Goal: Information Seeking & Learning: Learn about a topic

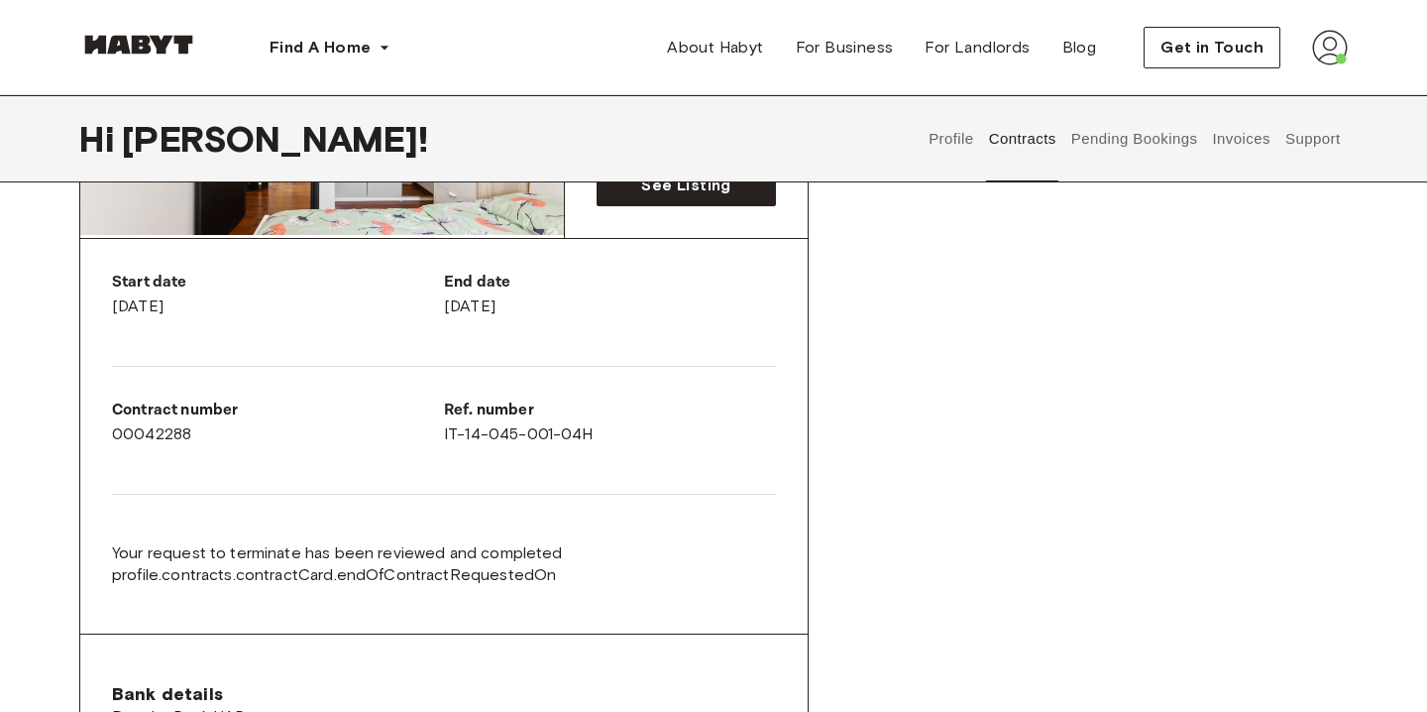
scroll to position [319, 0]
click at [1346, 160] on div "Profile Contracts Pending Bookings Invoices Support" at bounding box center [1135, 138] width 426 height 87
click at [1305, 134] on button "Support" at bounding box center [1312, 138] width 60 height 87
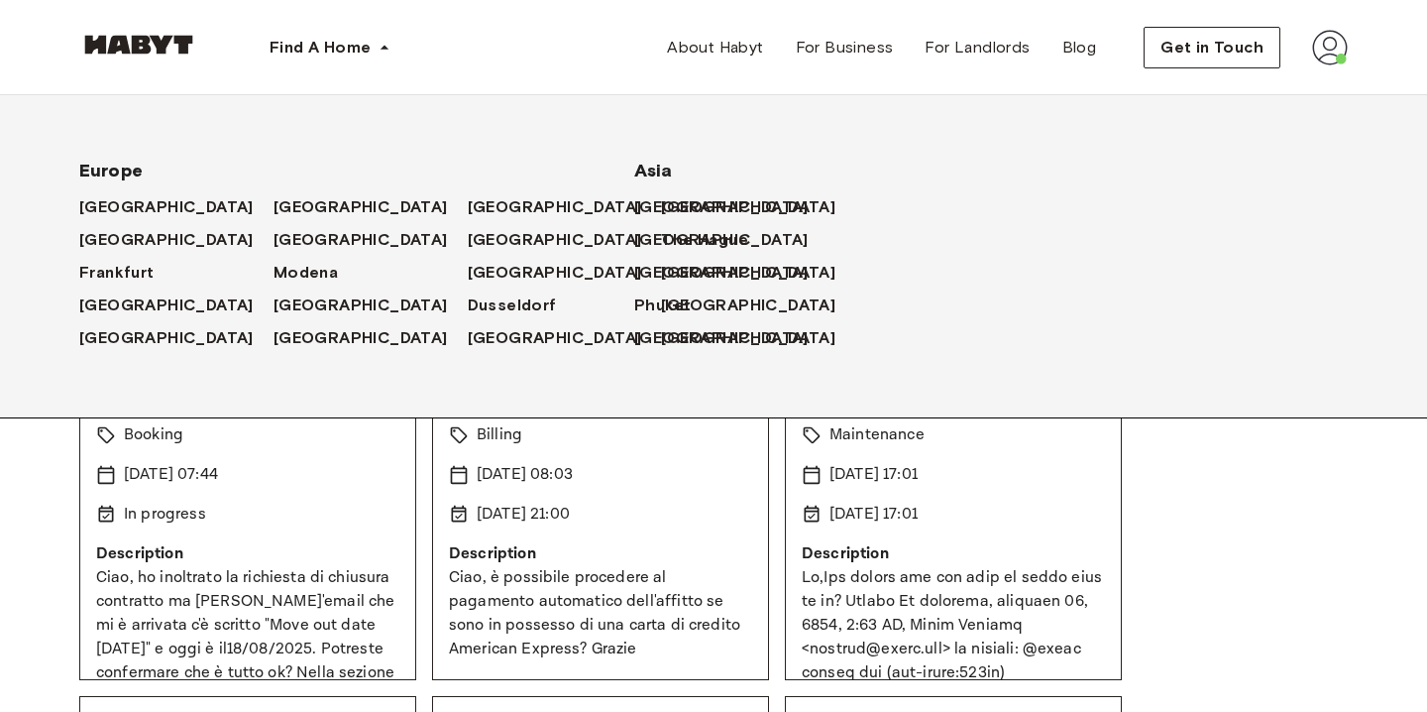
click at [178, 40] on img at bounding box center [138, 45] width 119 height 20
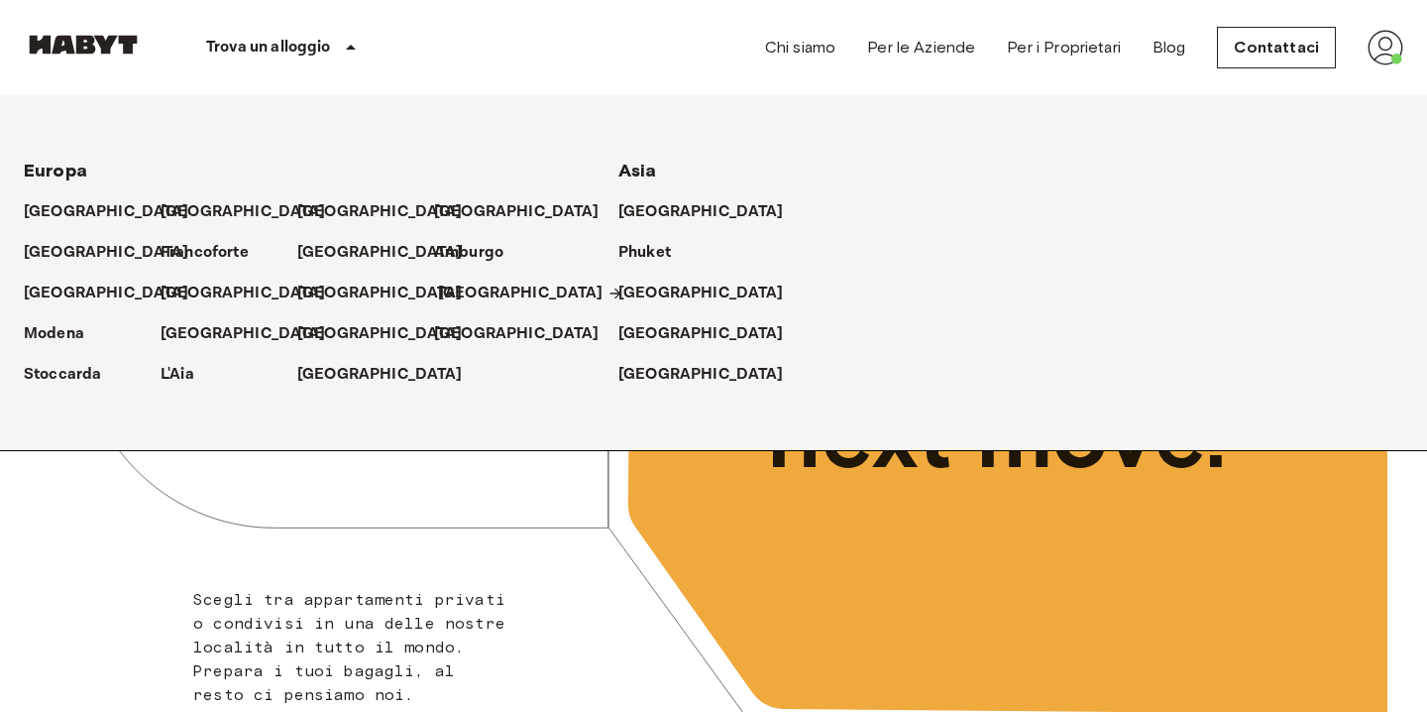
click at [466, 284] on p "[GEOGRAPHIC_DATA]" at bounding box center [521, 293] width 166 height 24
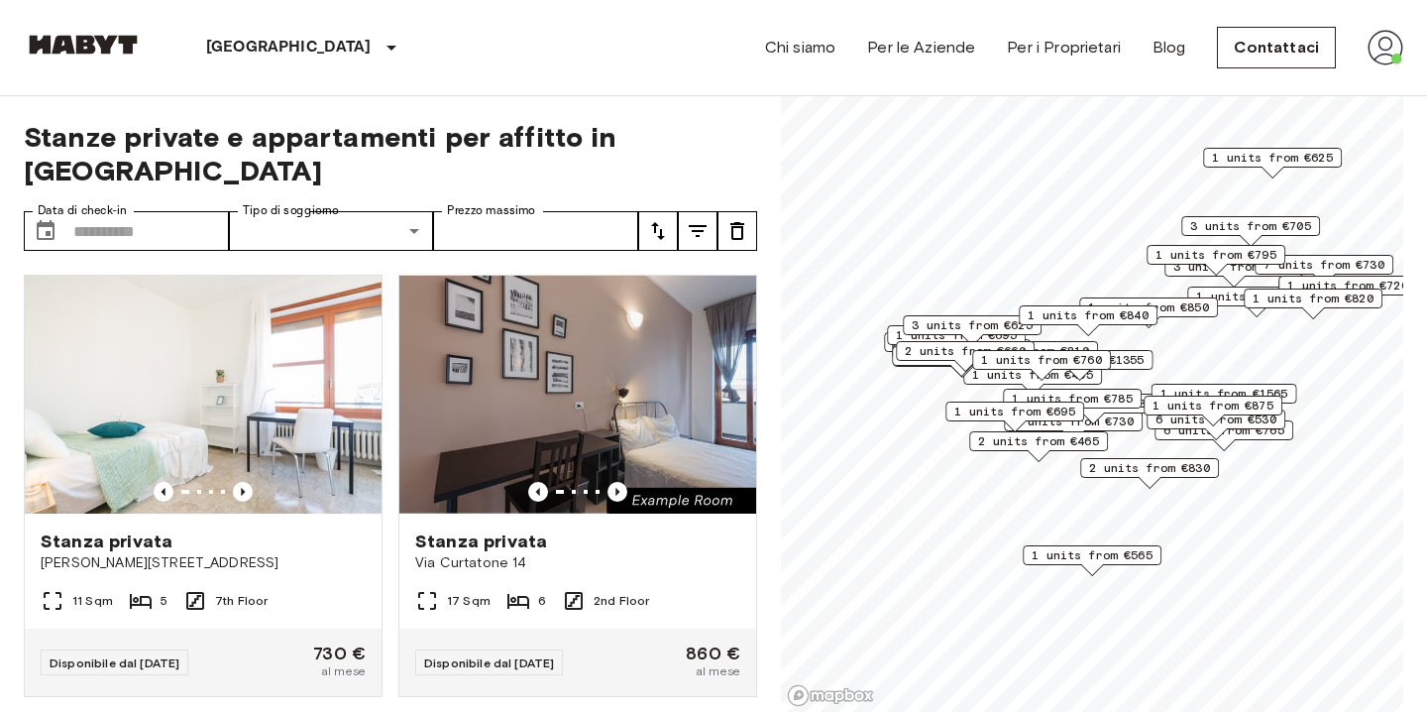
click at [997, 356] on span "1 units from €760" at bounding box center [1041, 360] width 121 height 18
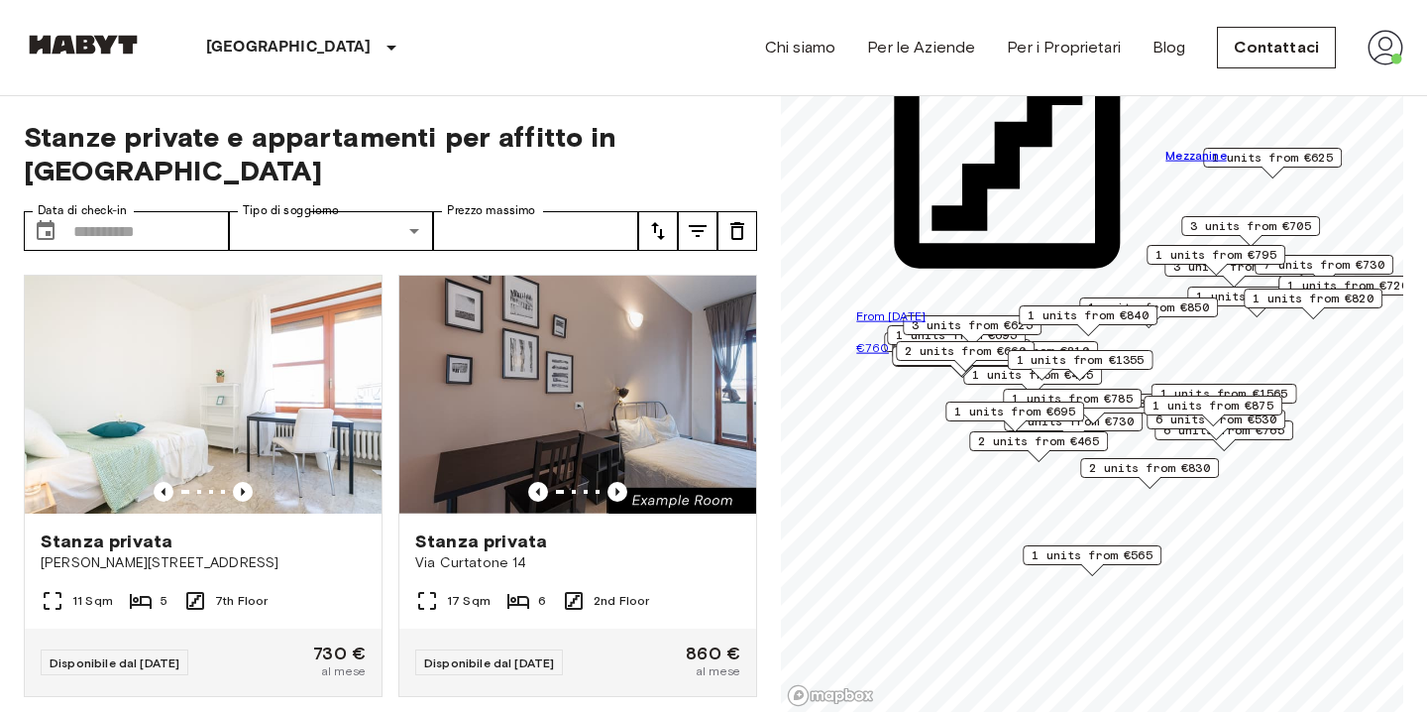
click at [1099, 327] on div "From 01 Dec 25 €760" at bounding box center [1041, 332] width 370 height 52
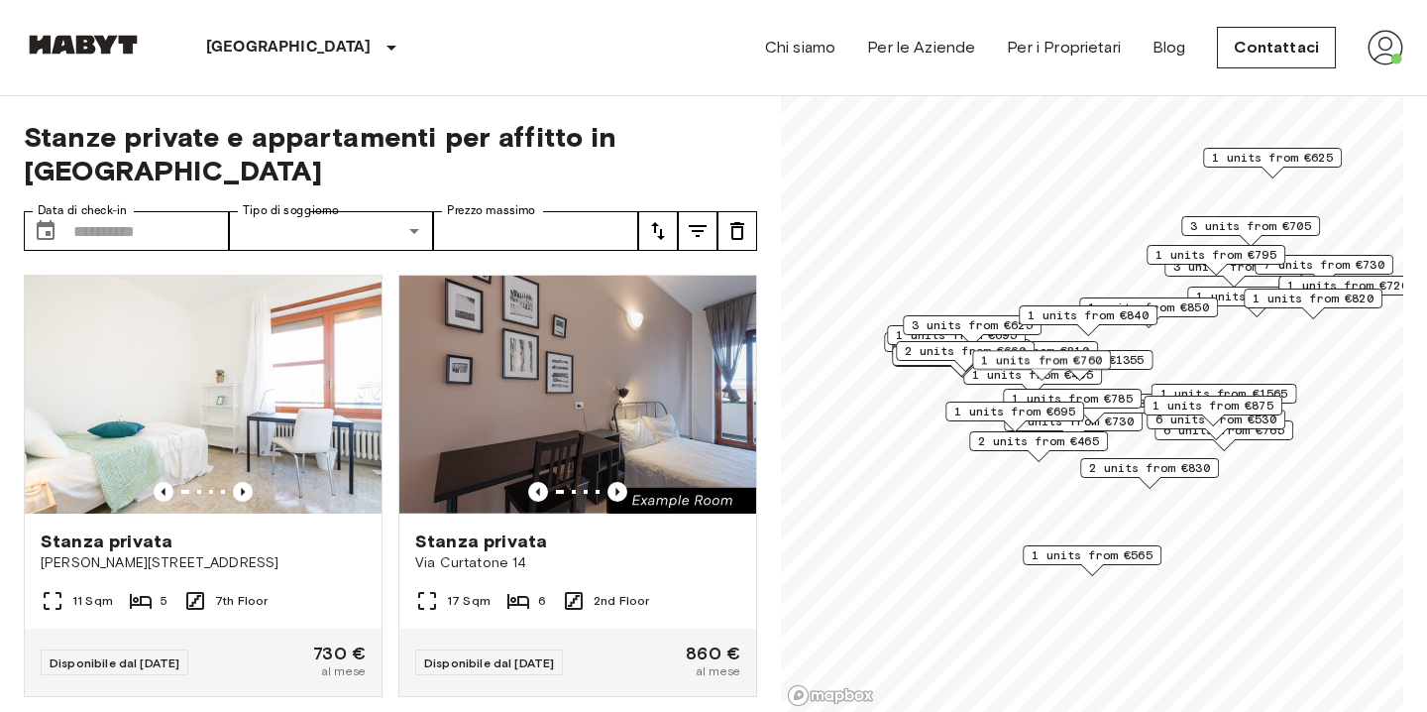
click at [1056, 377] on div "1 units from €760" at bounding box center [1041, 365] width 139 height 31
click at [700, 219] on icon "tune" at bounding box center [698, 231] width 24 height 24
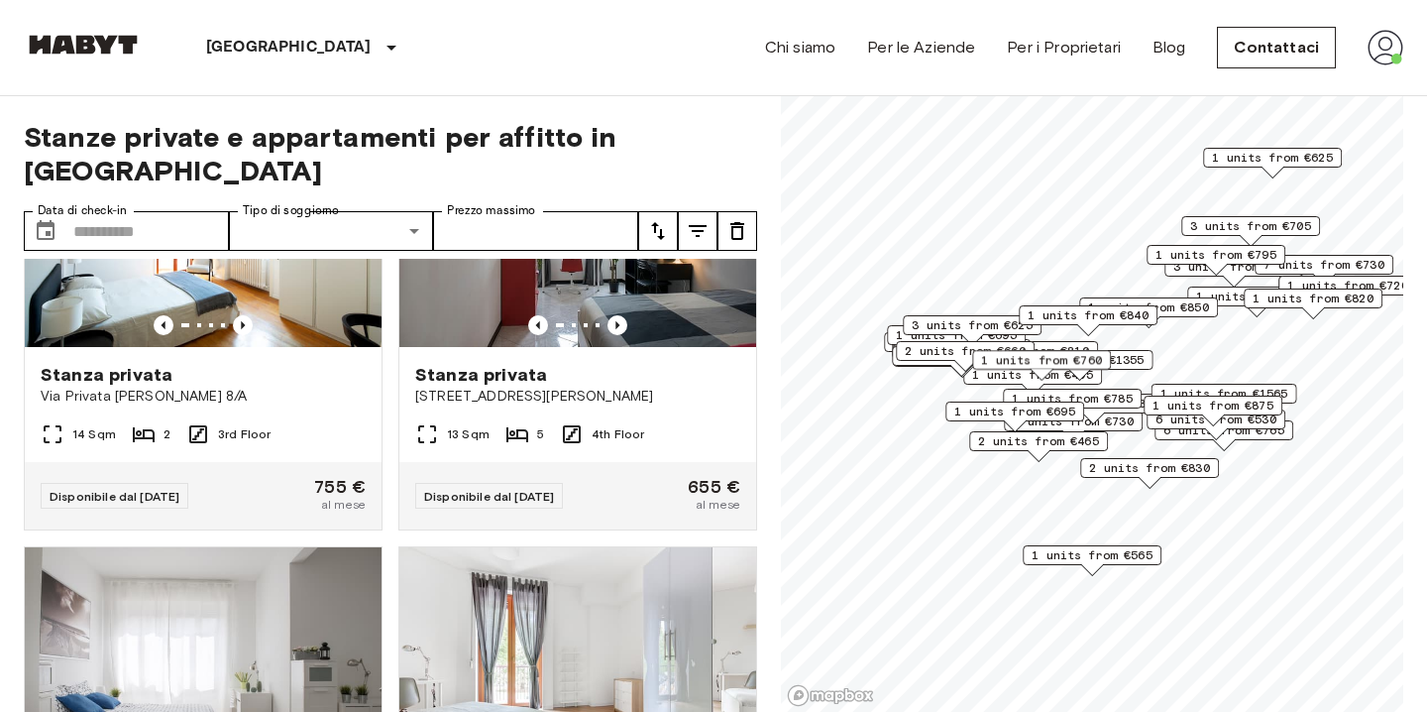
scroll to position [677, 0]
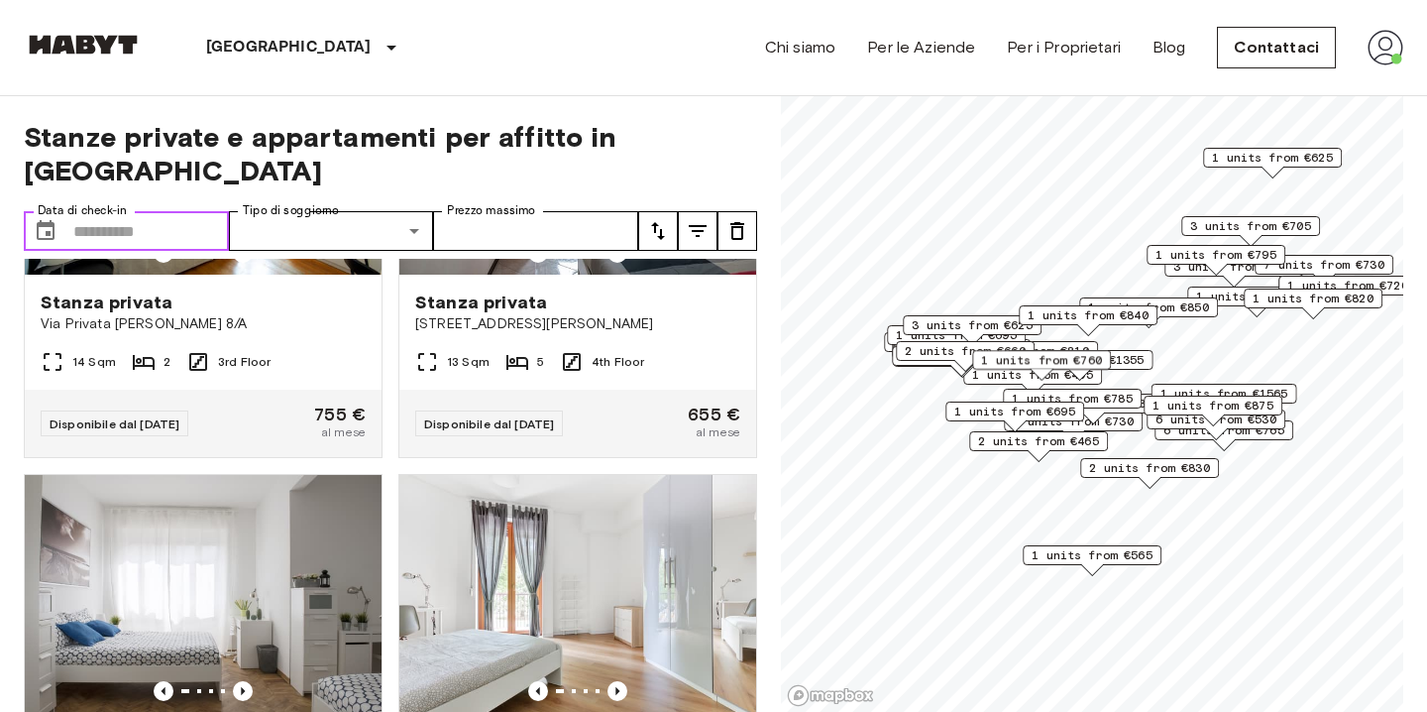
click at [156, 211] on input "Data di check-in" at bounding box center [151, 231] width 156 height 40
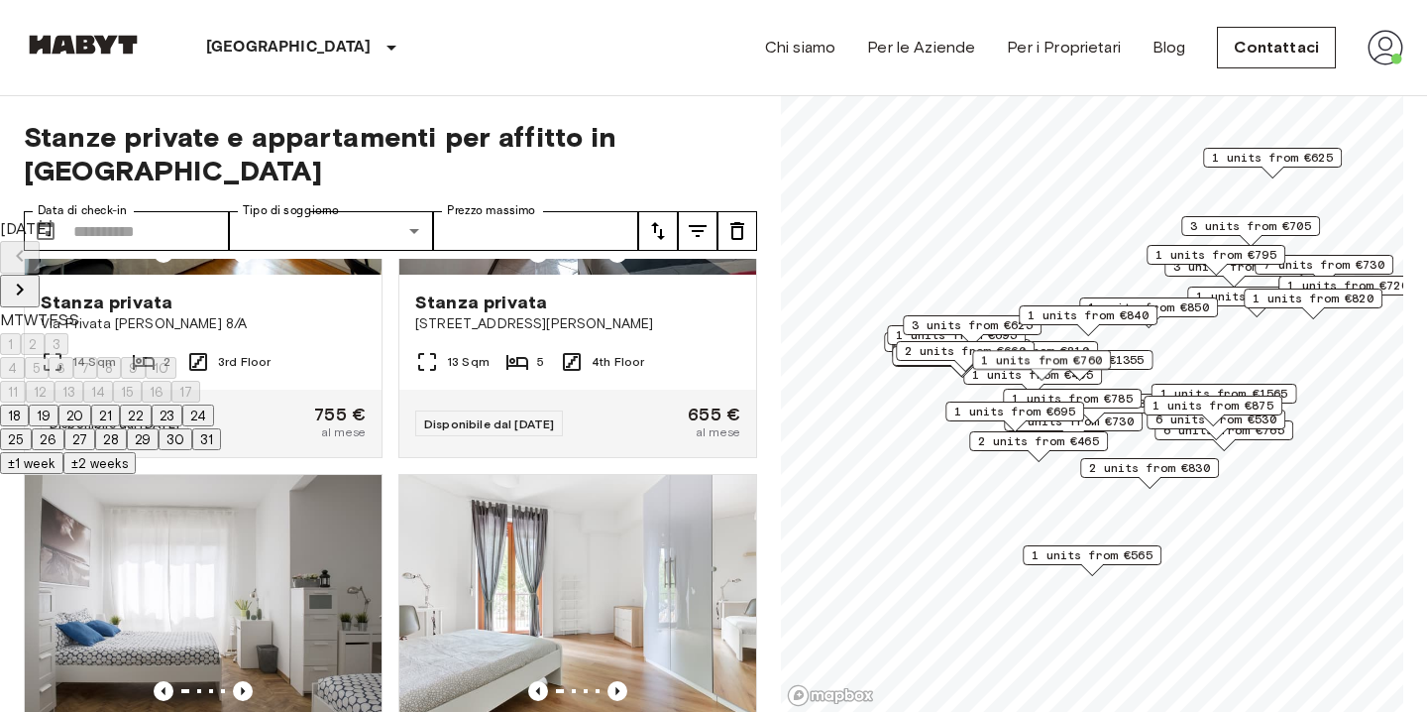
click at [449, 140] on span "Stanze private e appartamenti per affitto in [GEOGRAPHIC_DATA]" at bounding box center [390, 153] width 733 height 67
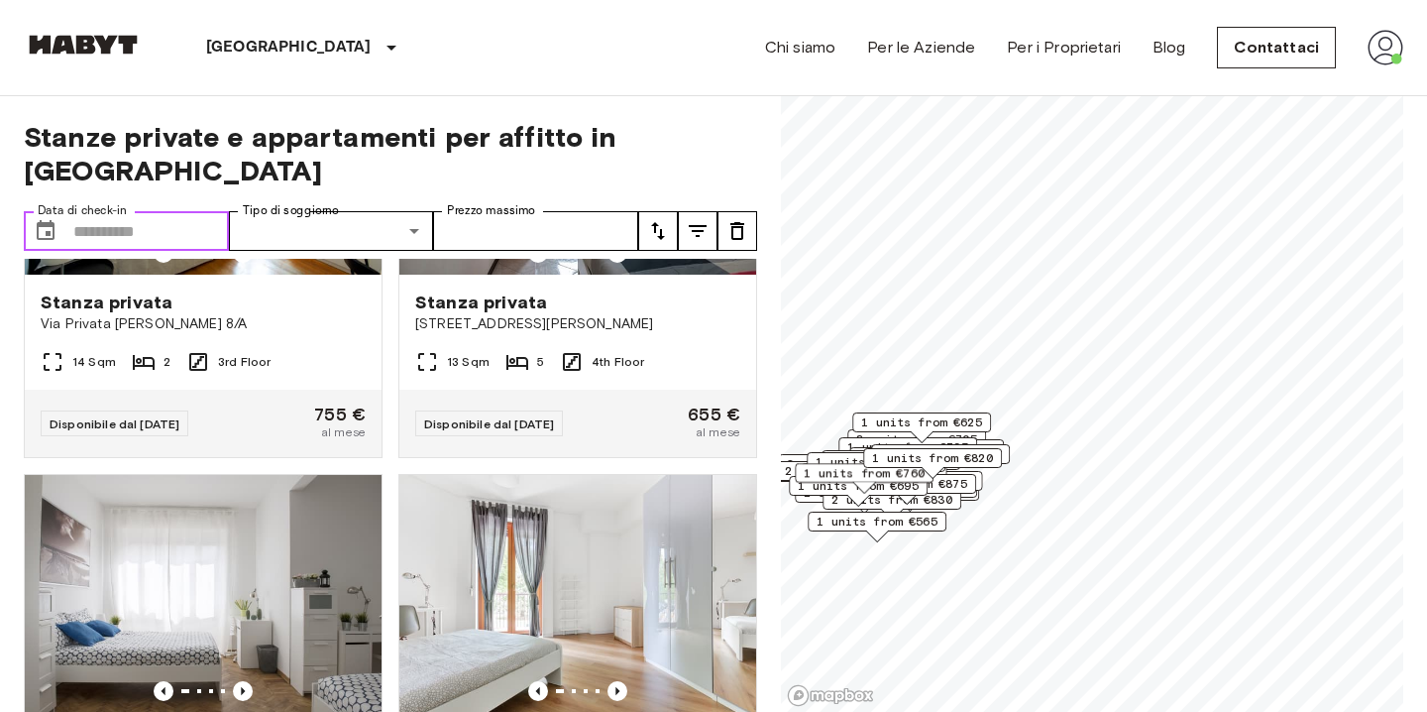
scroll to position [19, 0]
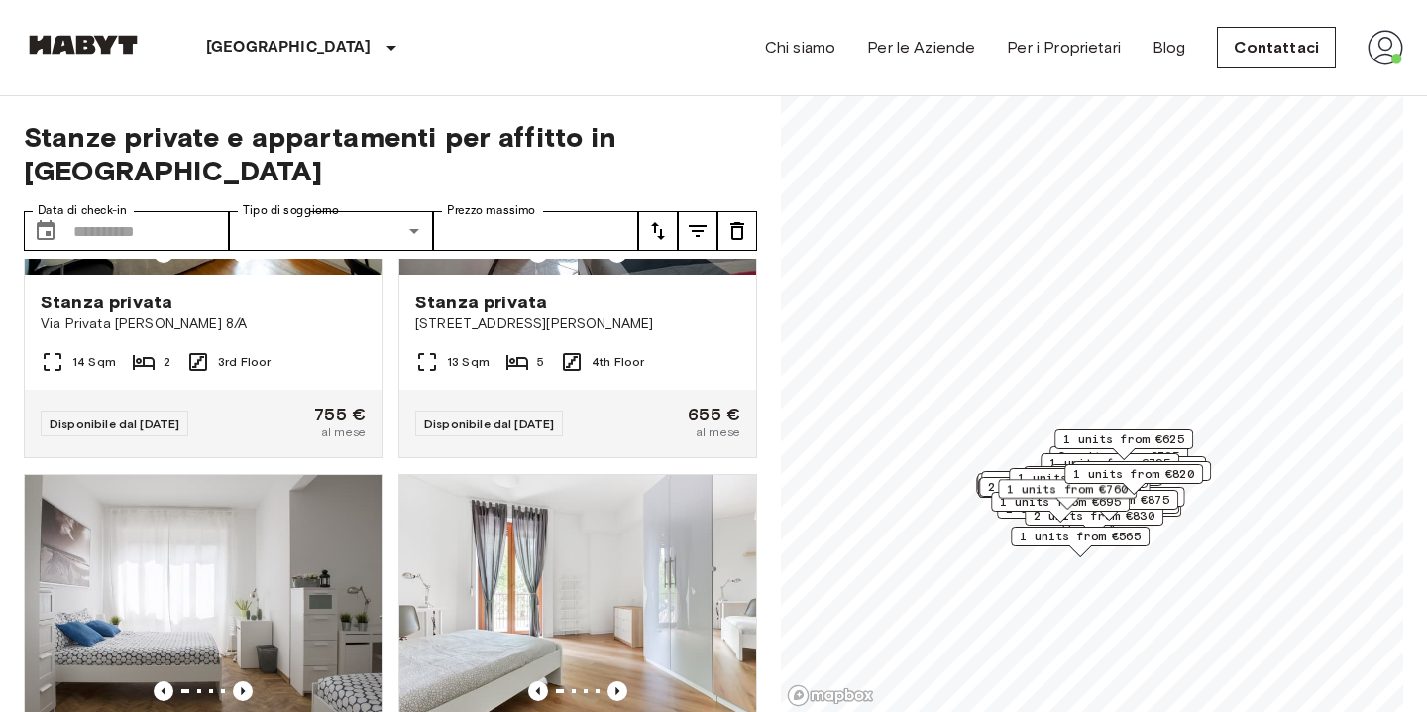
click at [1088, 523] on span "2 units from €830" at bounding box center [1094, 515] width 121 height 18
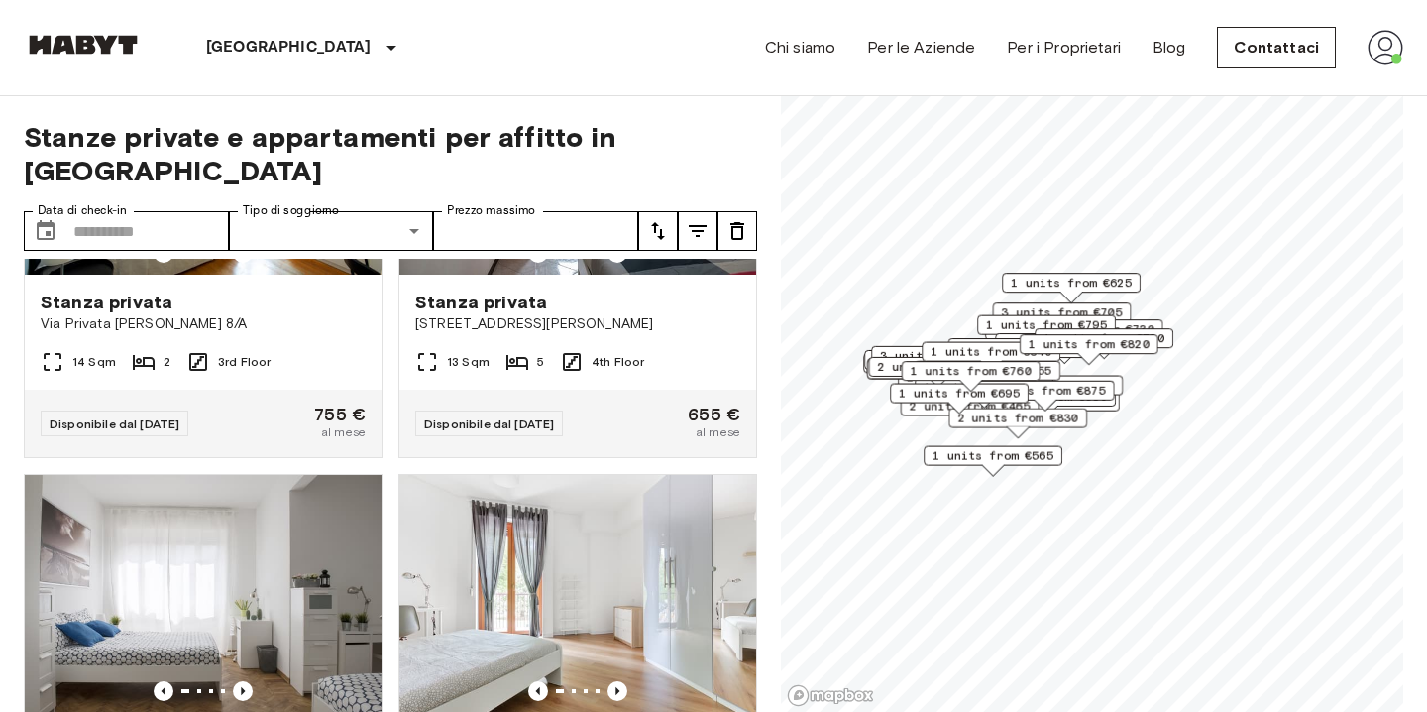
drag, startPoint x: 1138, startPoint y: 636, endPoint x: 1067, endPoint y: 430, distance: 217.8
click at [1067, 430] on div "2 units from €830" at bounding box center [1017, 422] width 139 height 31
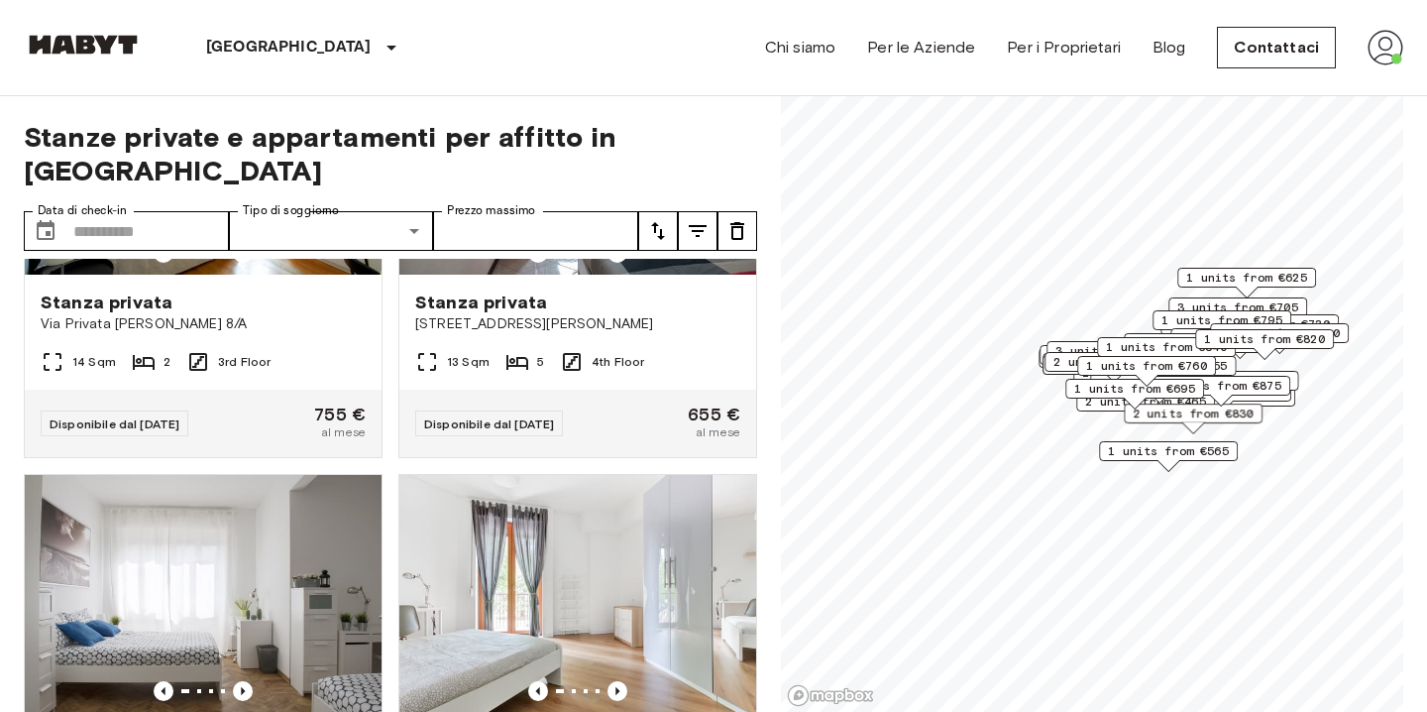
drag, startPoint x: 937, startPoint y: 412, endPoint x: 1090, endPoint y: 433, distance: 155.0
click at [1090, 409] on div "1 units from €695" at bounding box center [1134, 394] width 139 height 31
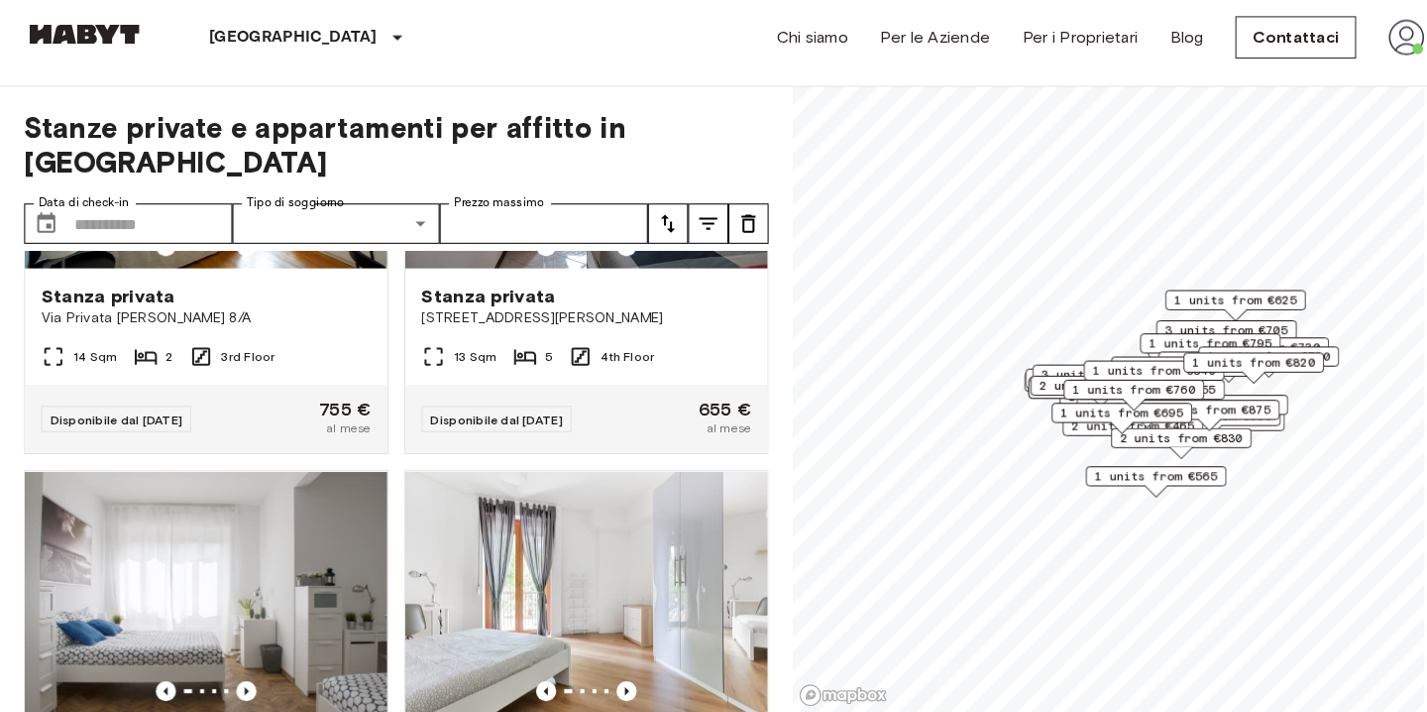
scroll to position [5, 0]
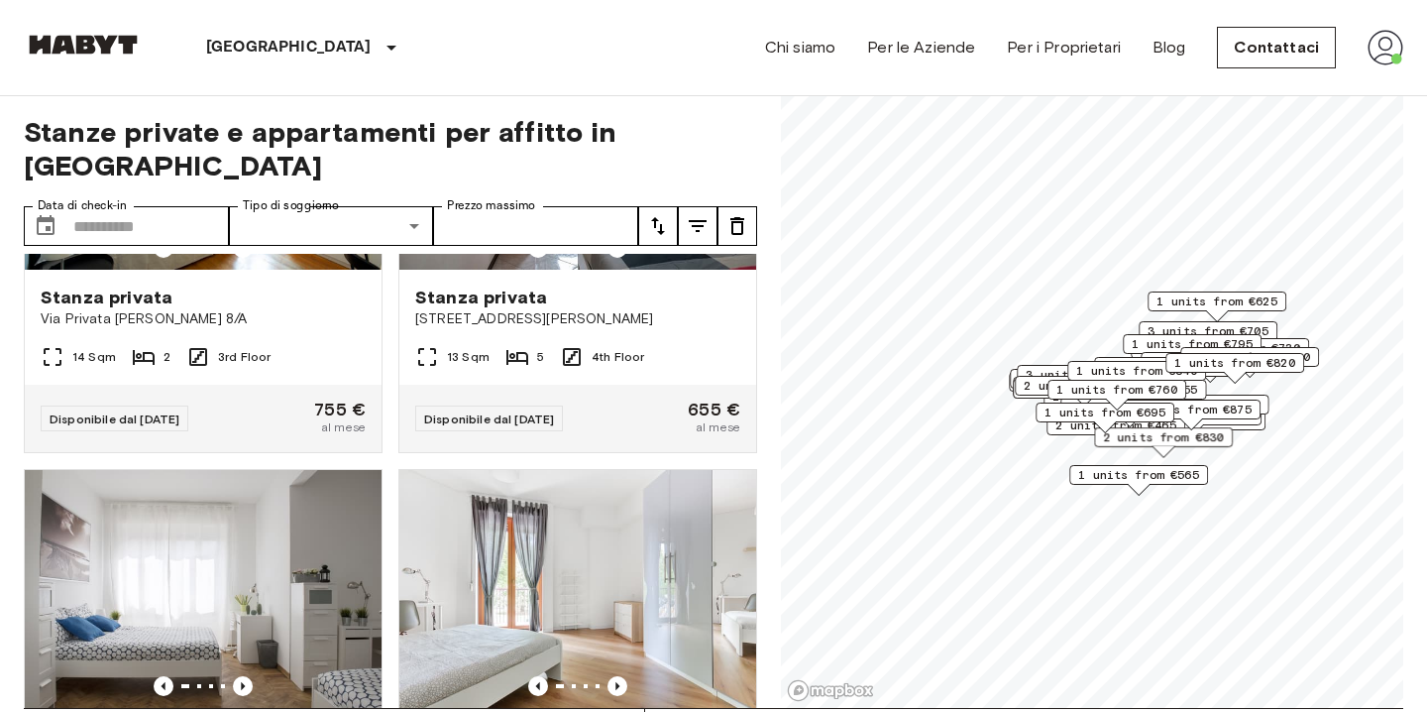
click at [1164, 442] on span "2 units from €830" at bounding box center [1163, 437] width 121 height 18
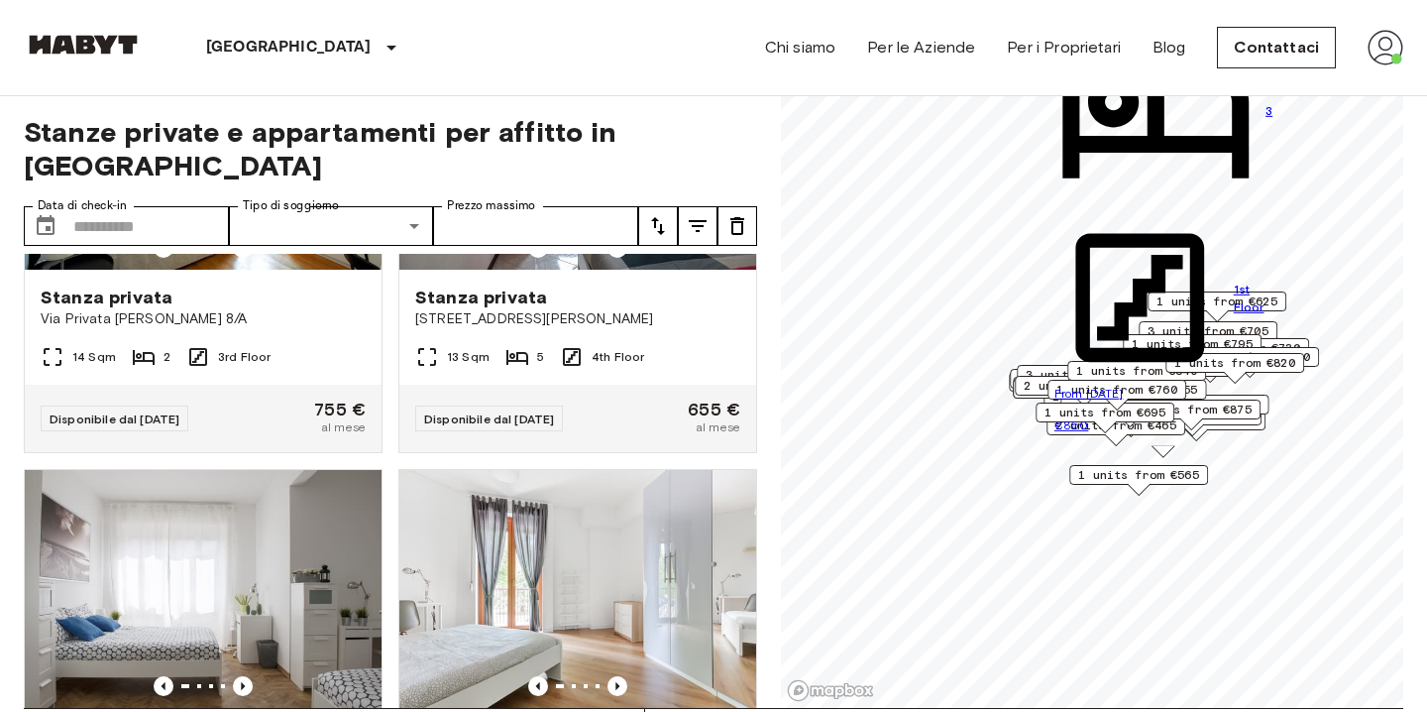
click at [1137, 488] on div "Map marker" at bounding box center [1139, 489] width 22 height 11
click at [1137, 467] on span "1 units from €565" at bounding box center [1138, 475] width 121 height 18
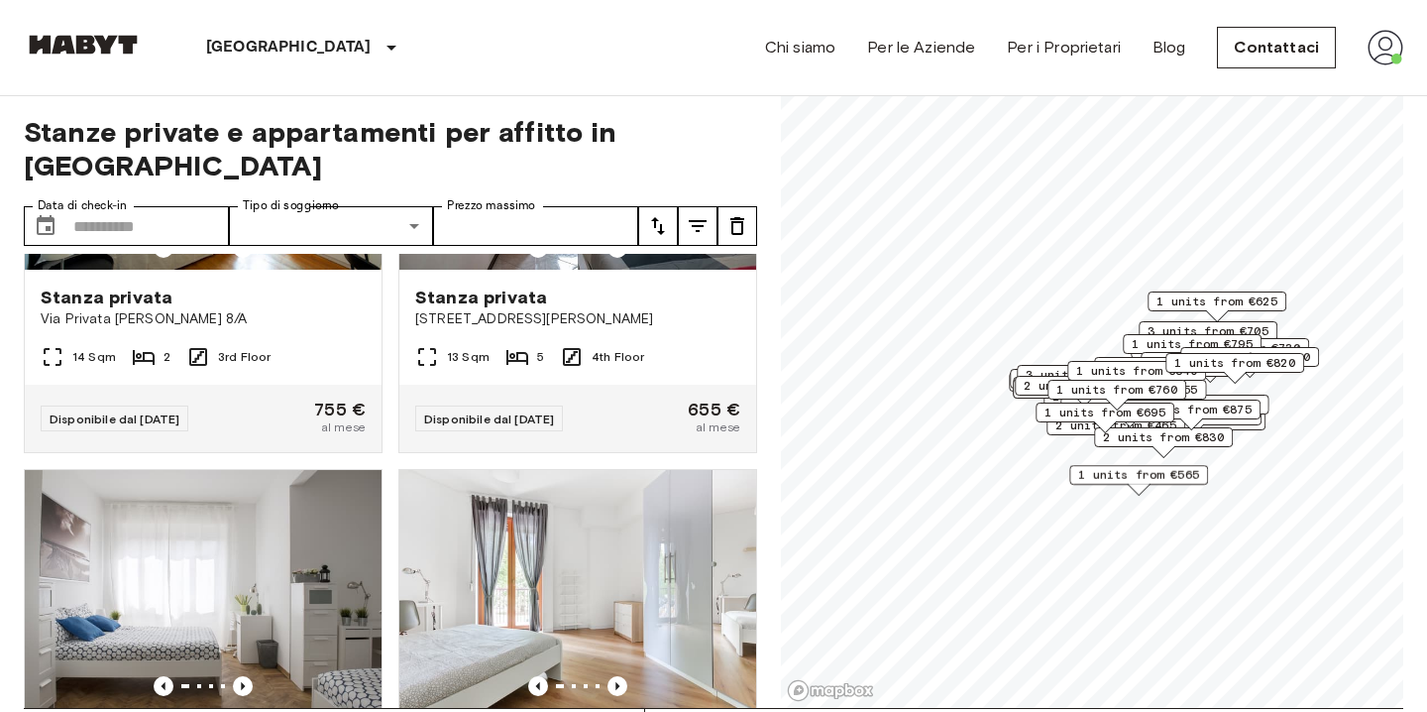
click at [1096, 397] on span "1 units from €760" at bounding box center [1116, 390] width 121 height 18
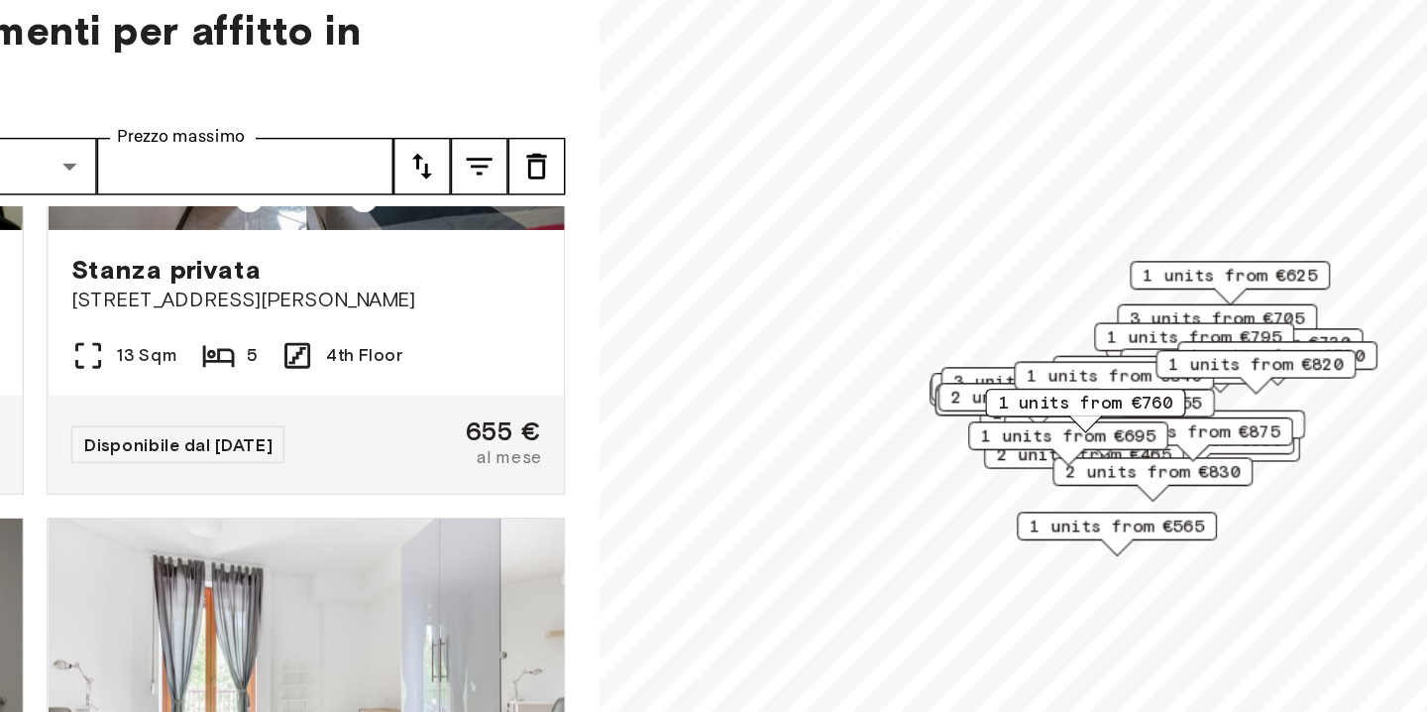
click at [1187, 361] on span "1 units from €820" at bounding box center [1234, 363] width 121 height 18
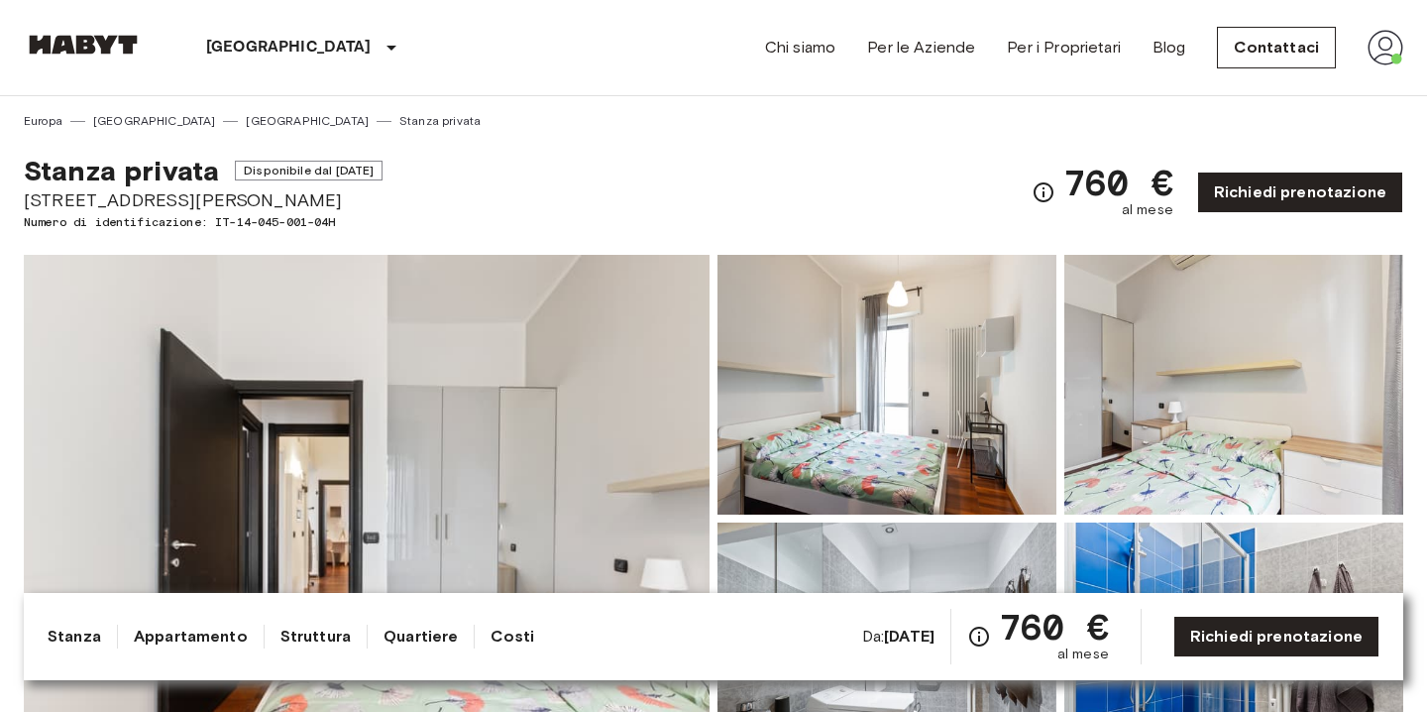
click at [566, 497] on img at bounding box center [367, 518] width 686 height 527
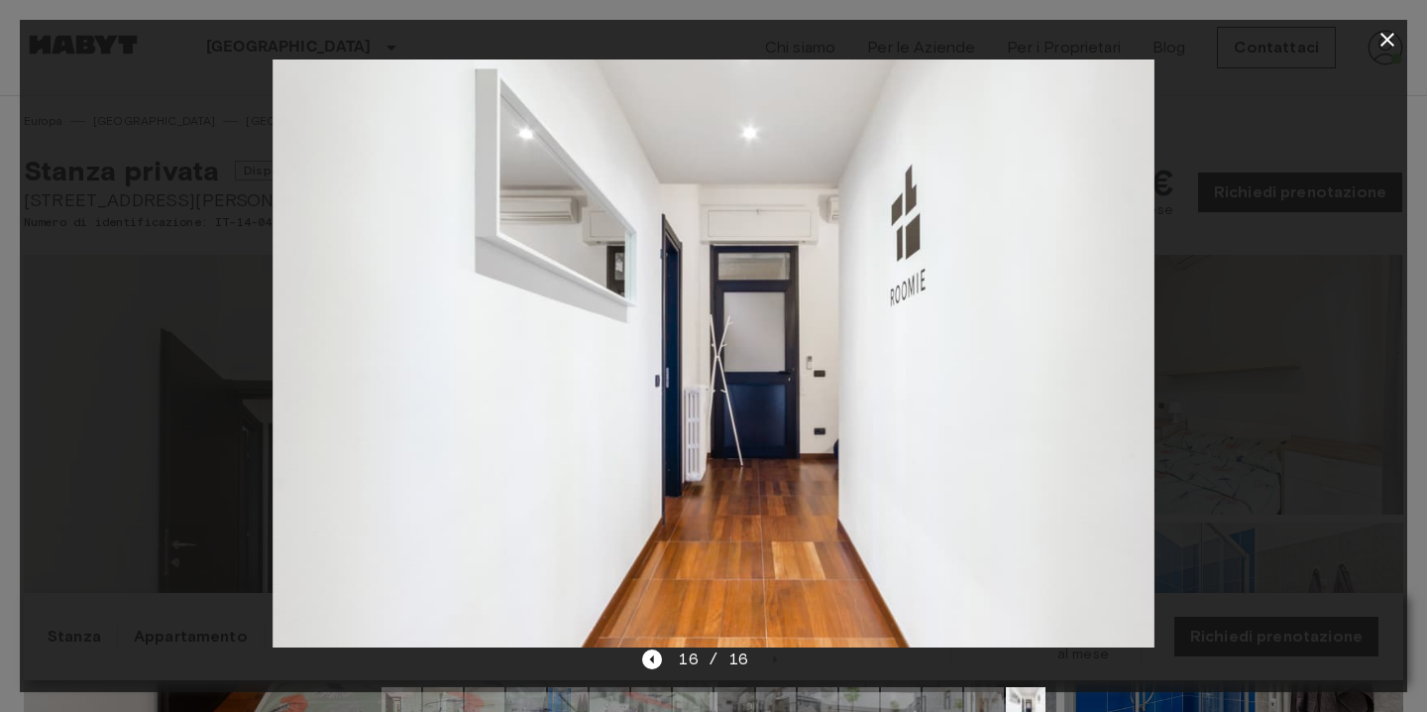
click at [1389, 32] on icon "button" at bounding box center [1388, 40] width 24 height 24
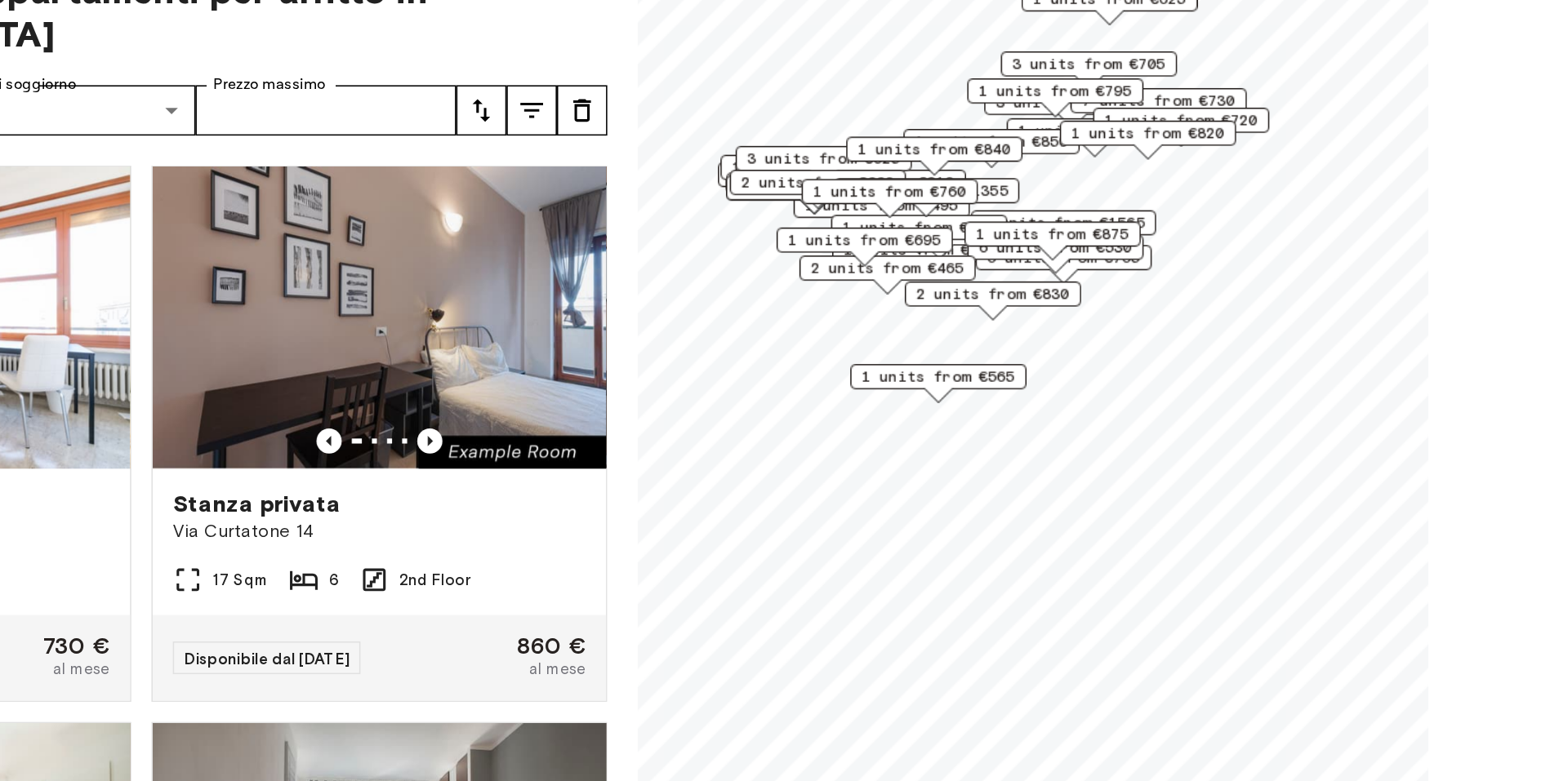
scroll to position [4, 0]
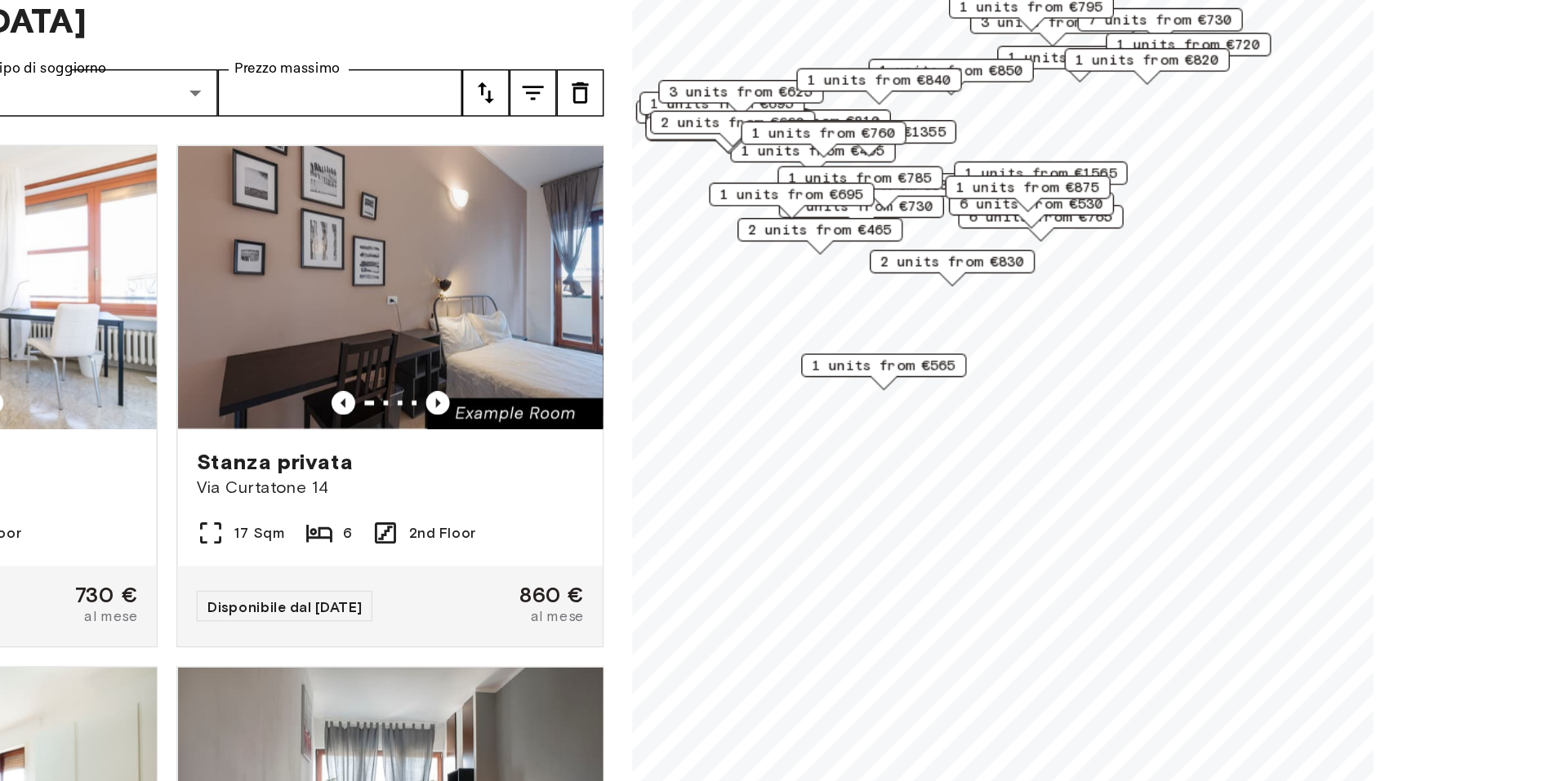
click at [959, 225] on div "1 units from €760" at bounding box center [971, 218] width 115 height 26
click at [894, 208] on span "2 units from €660" at bounding box center [909, 207] width 100 height 15
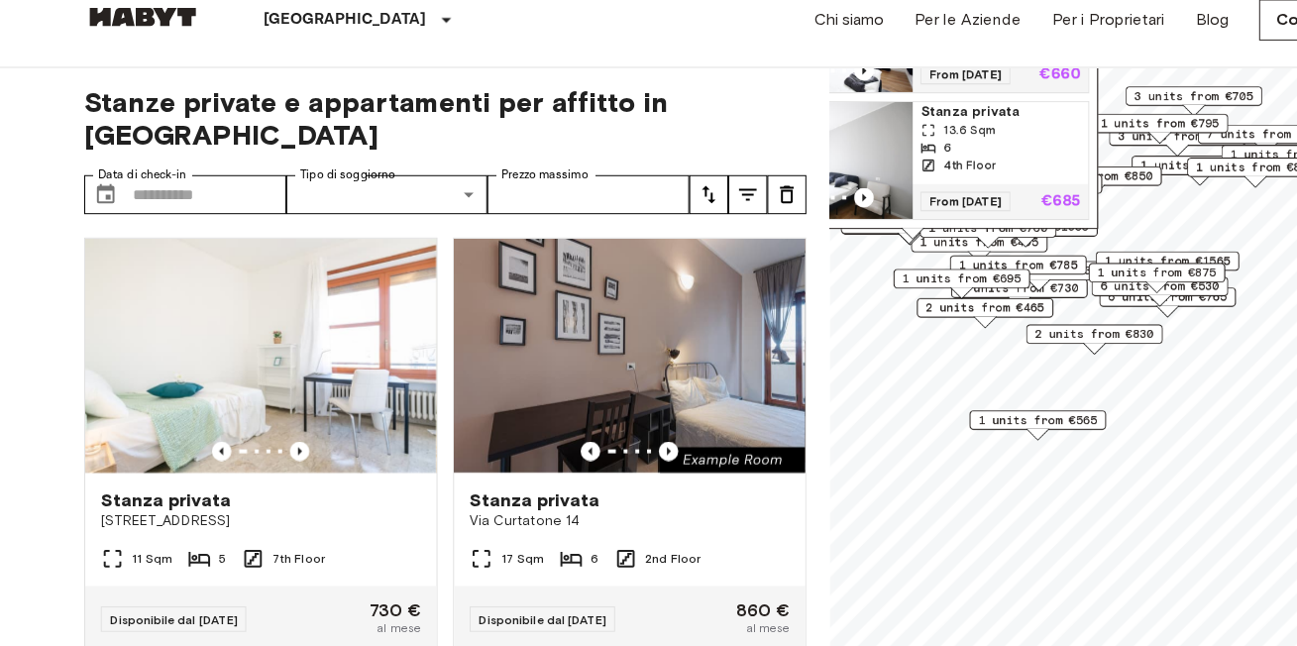
scroll to position [0, 0]
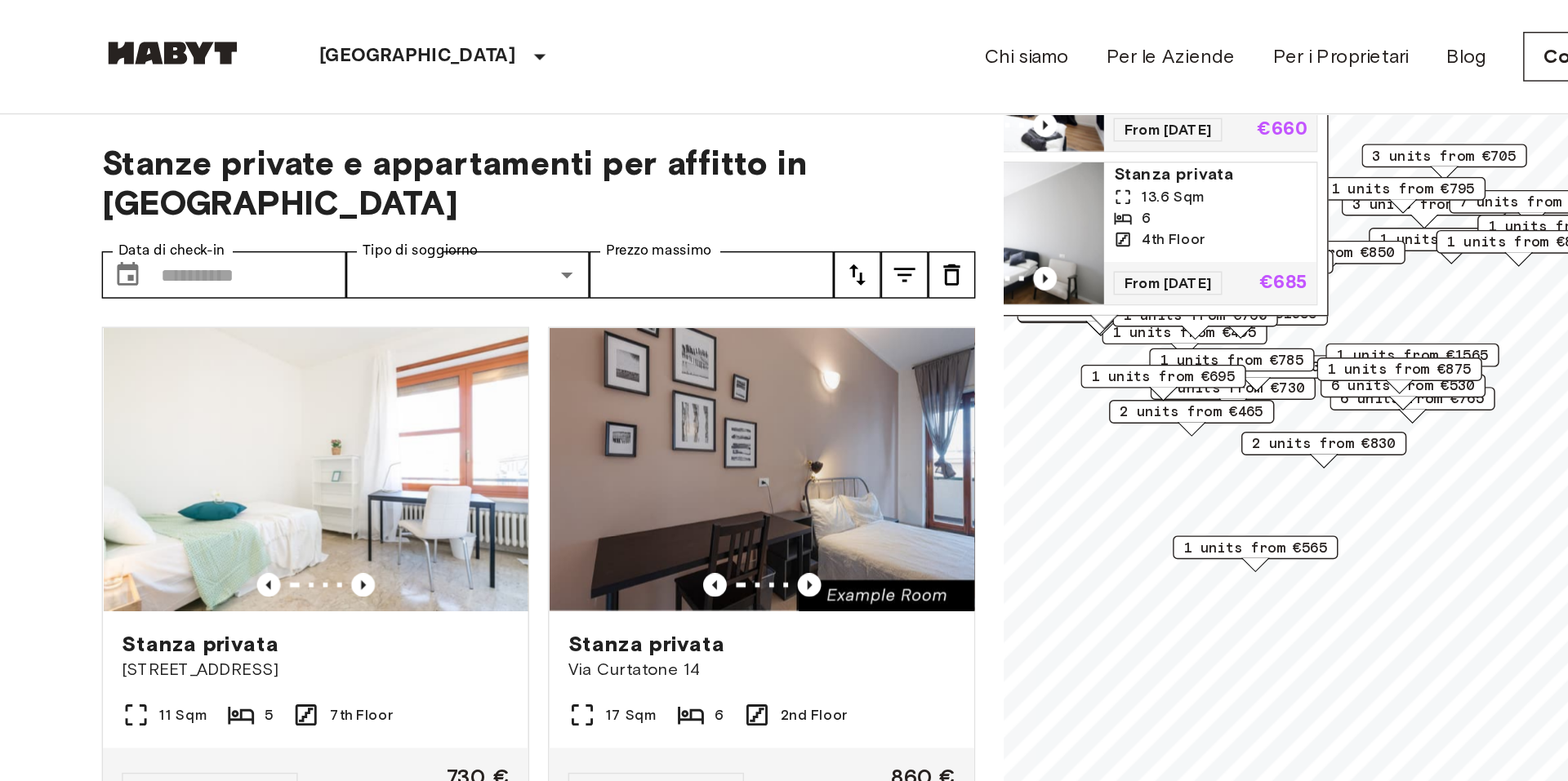
click at [1068, 306] on span "2 units from €830" at bounding box center [1060, 307] width 100 height 15
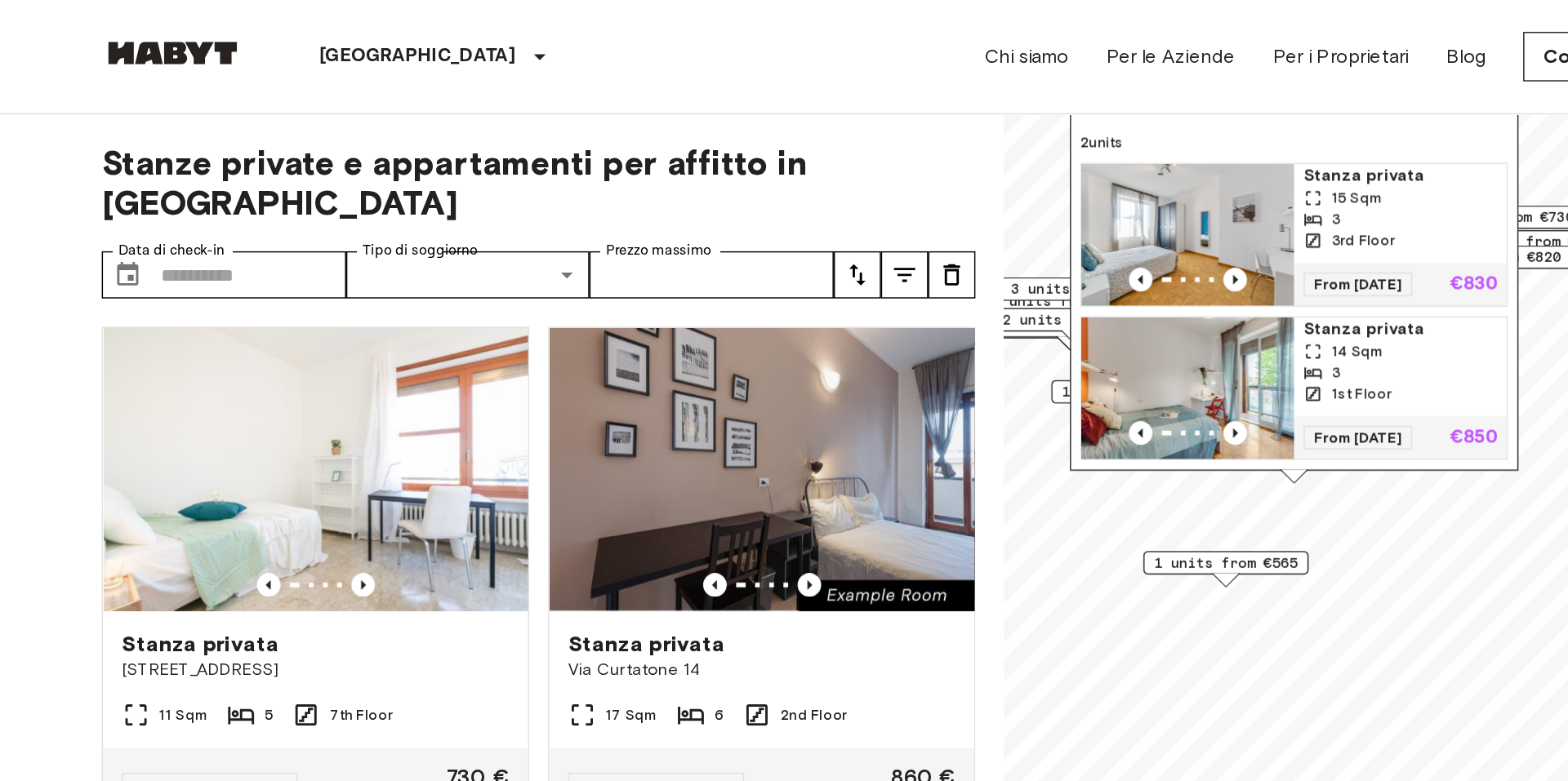
drag, startPoint x: 1048, startPoint y: 319, endPoint x: 1027, endPoint y: 331, distance: 24.2
click at [1027, 330] on div "[STREET_ADDRESS], IT 2 units Stanza privata 15 Sqm 3 3rd Floor From [DATE] €830…" at bounding box center [1040, 190] width 311 height 290
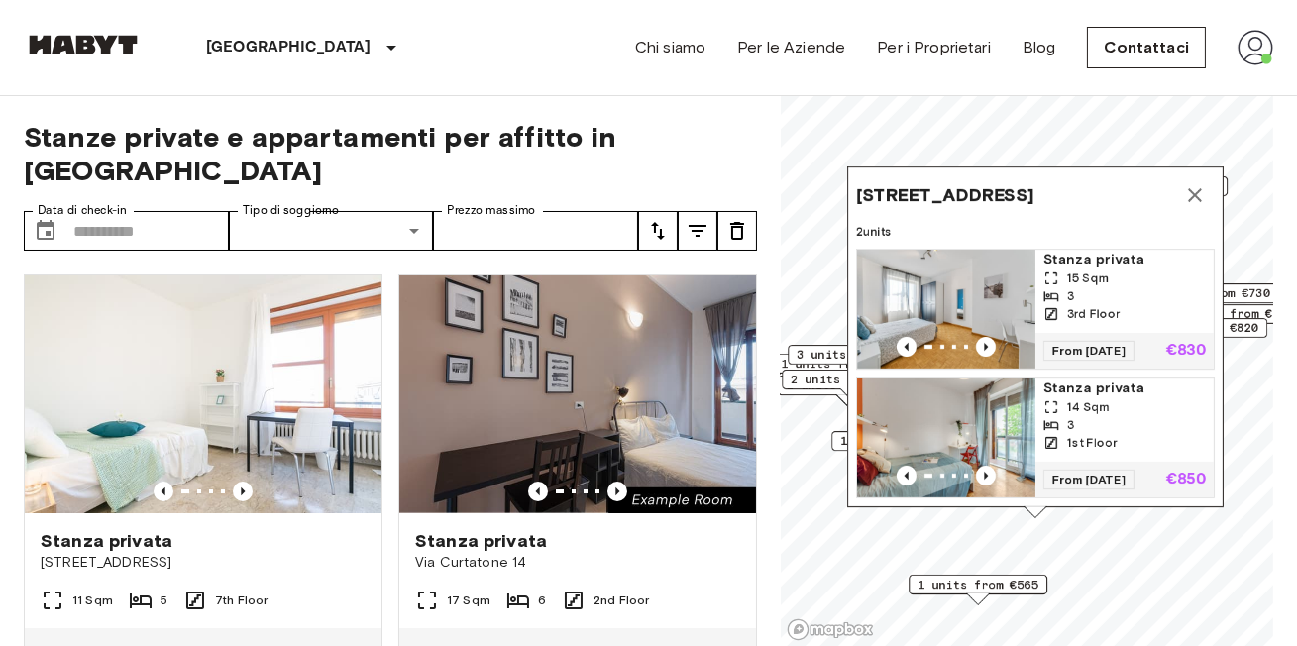
drag, startPoint x: 1209, startPoint y: 205, endPoint x: 1105, endPoint y: 207, distance: 104.1
click at [1105, 207] on div "[STREET_ADDRESS]" at bounding box center [1035, 195] width 359 height 40
click at [1200, 196] on icon "Map marker" at bounding box center [1195, 195] width 24 height 24
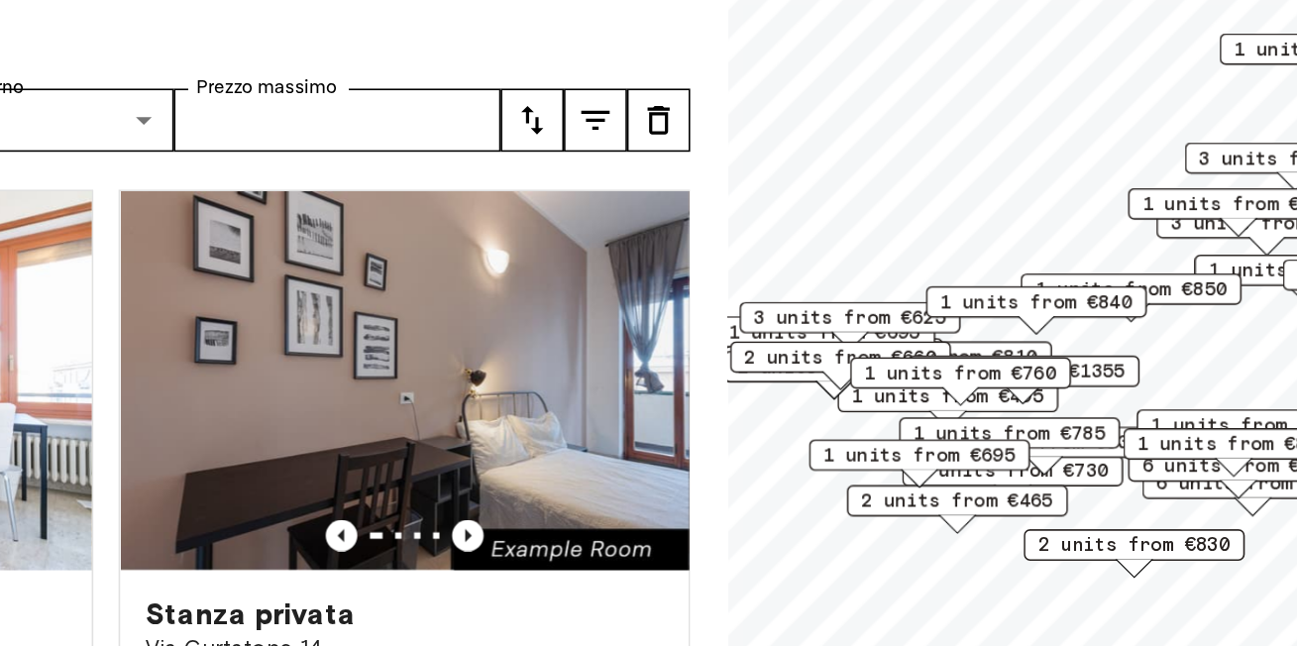
click at [826, 375] on span "2 units from €660" at bounding box center [851, 380] width 121 height 18
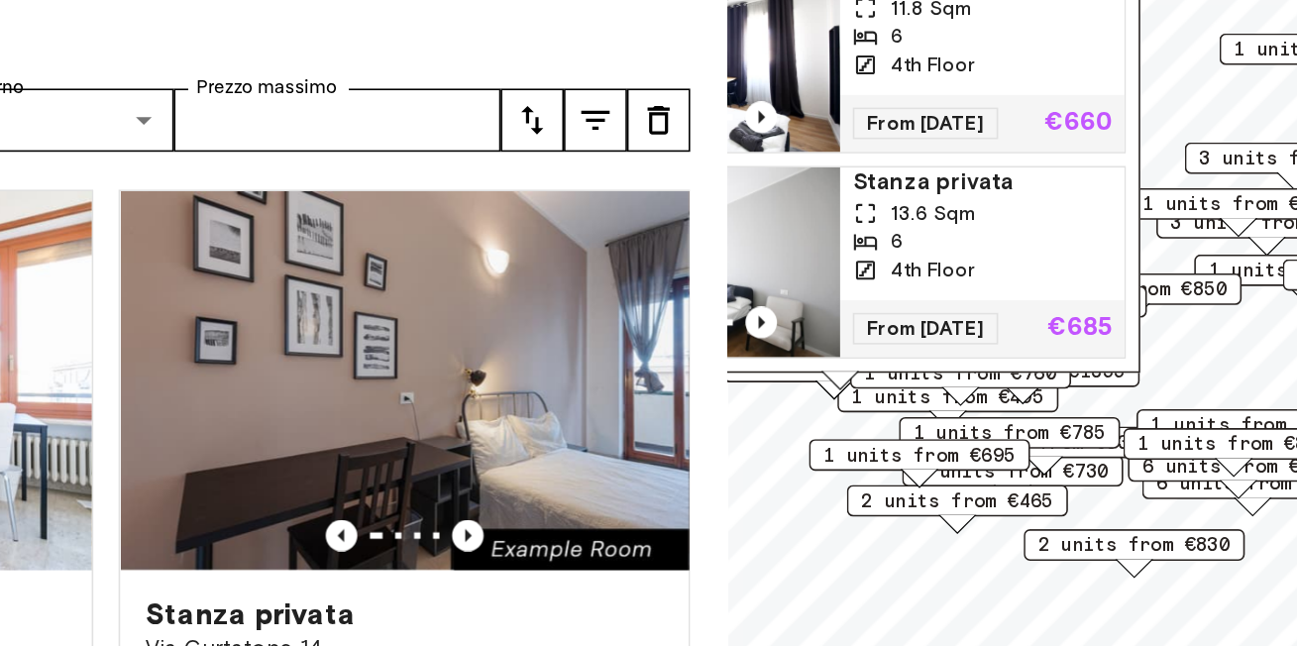
click at [879, 395] on div "[STREET_ADDRESS][PERSON_NAME], IT 2 units Stanza privata 11.8 Sqm 6 4th Floor F…" at bounding box center [851, 221] width 377 height 360
click at [890, 419] on div "1 units from €785" at bounding box center [957, 427] width 139 height 20
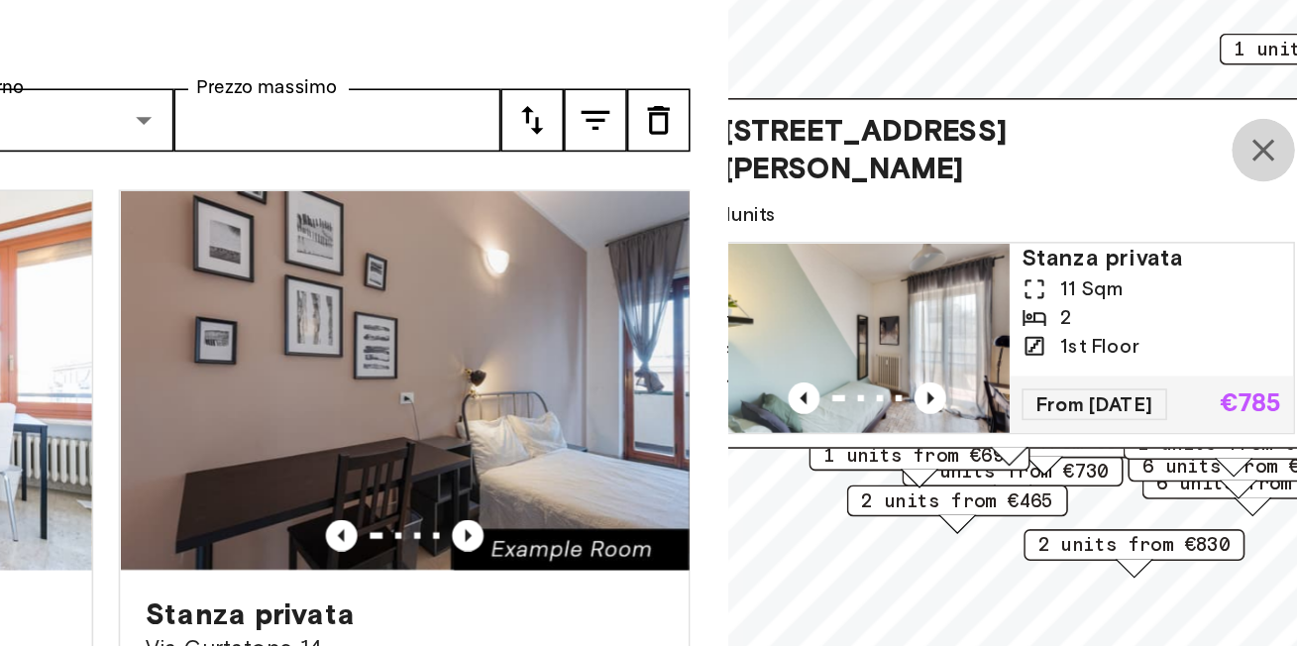
click at [1114, 252] on icon "Map marker" at bounding box center [1117, 250] width 14 height 14
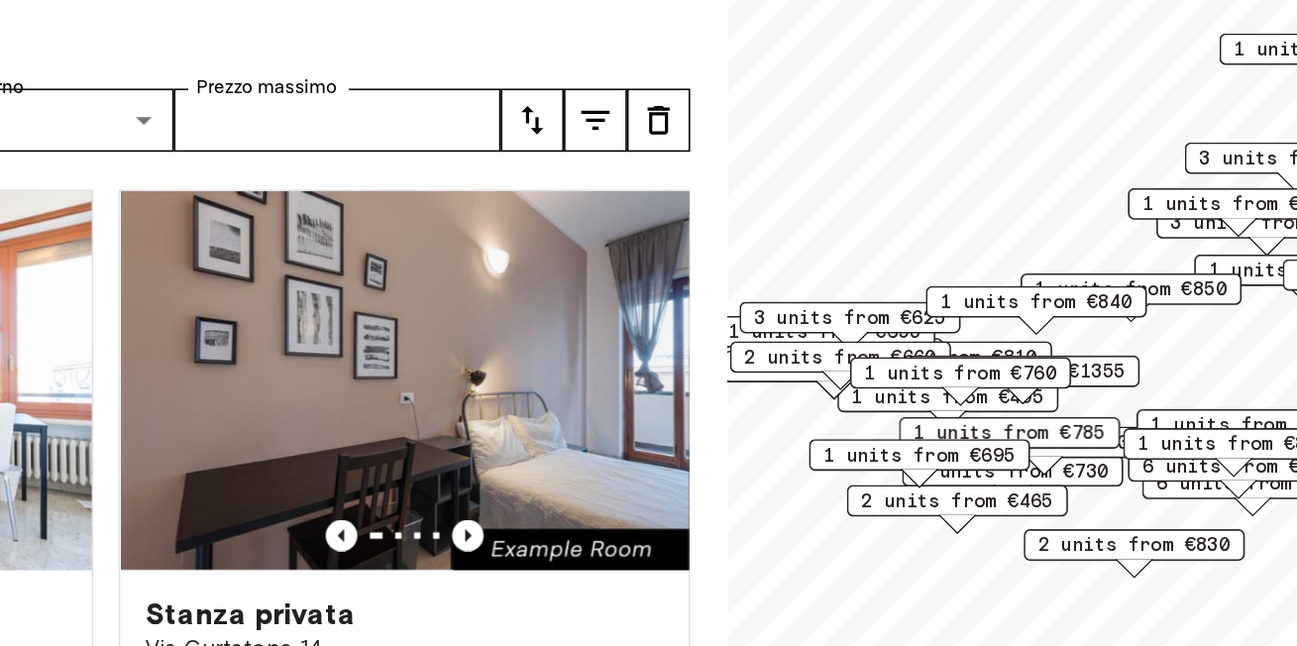
click at [969, 373] on span "2 units from €810" at bounding box center [914, 380] width 121 height 18
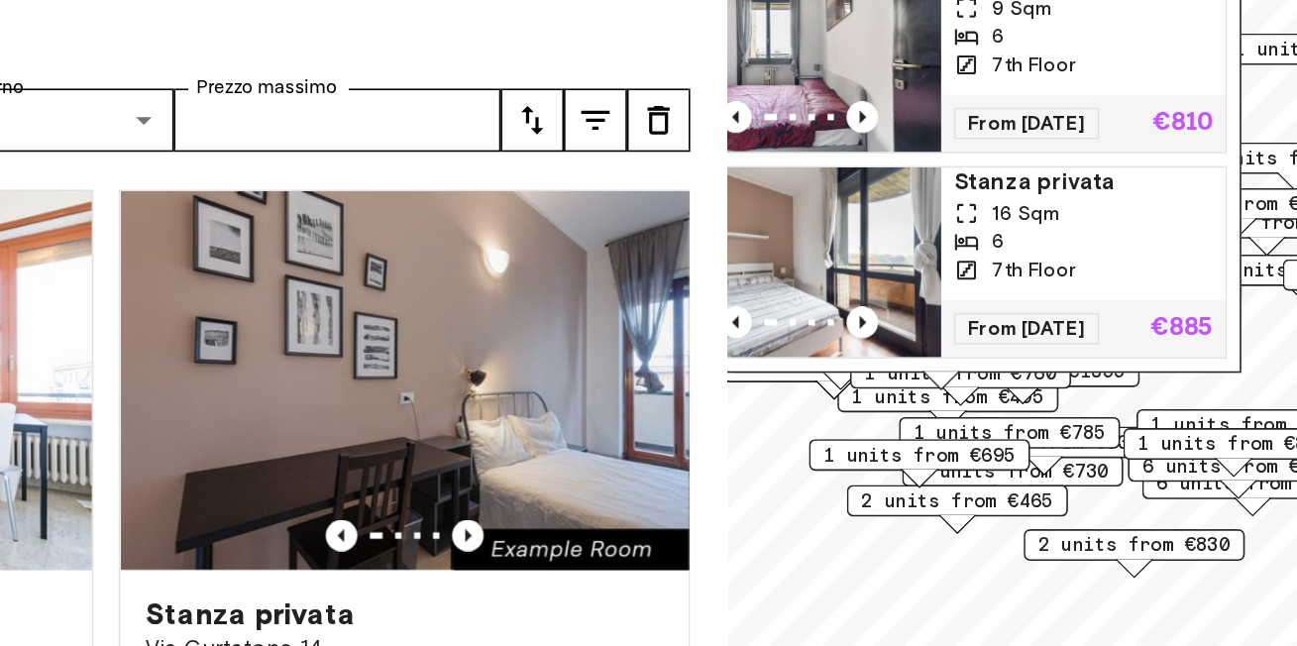
click at [1010, 386] on div "[STREET_ADDRESS], IT 2 units Stanza privata 9 Sqm 6 7th Floor From [DATE] €810 …" at bounding box center [914, 219] width 377 height 341
click at [1012, 393] on div "[STREET_ADDRESS], IT 2 units Stanza privata 9 Sqm 6 7th Floor From [DATE] €810 …" at bounding box center [914, 225] width 377 height 352
drag, startPoint x: 1100, startPoint y: 167, endPoint x: 1098, endPoint y: 255, distance: 87.2
click at [1099, 255] on div "[STREET_ADDRESS], IT 2 units Stanza privata 9 Sqm 6 7th Floor From [DATE] €810 …" at bounding box center [914, 219] width 377 height 341
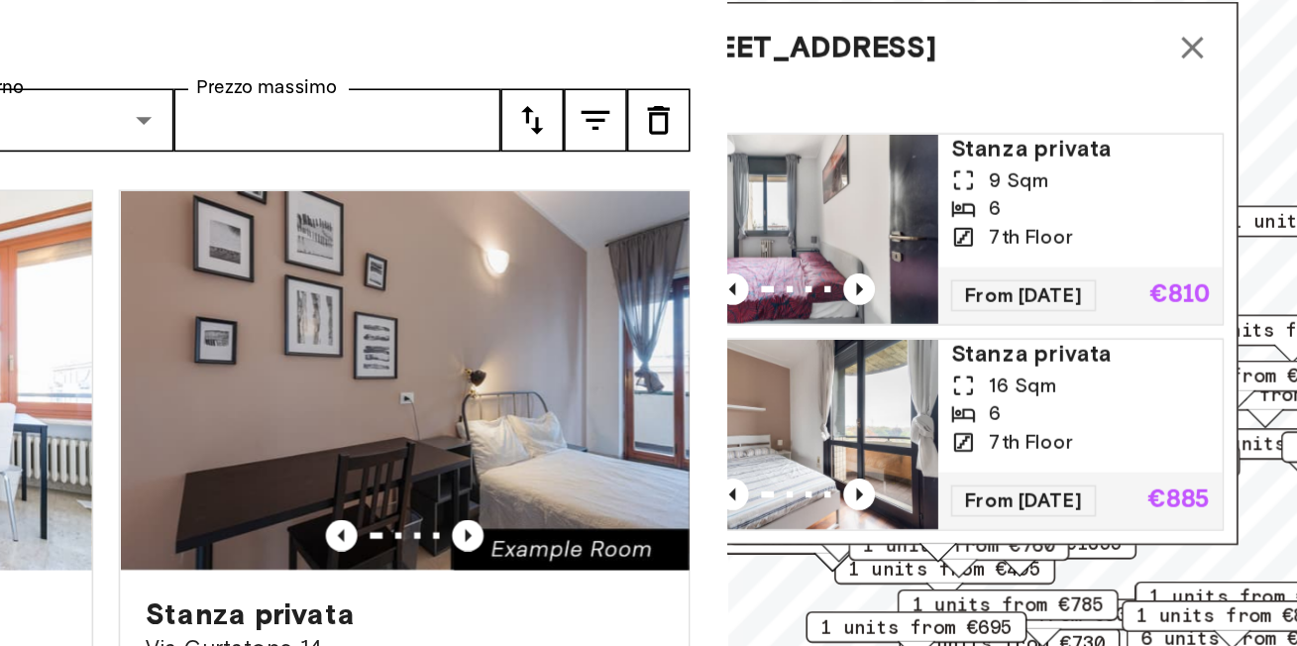
click at [1076, 201] on button "Map marker" at bounding box center [1072, 186] width 40 height 40
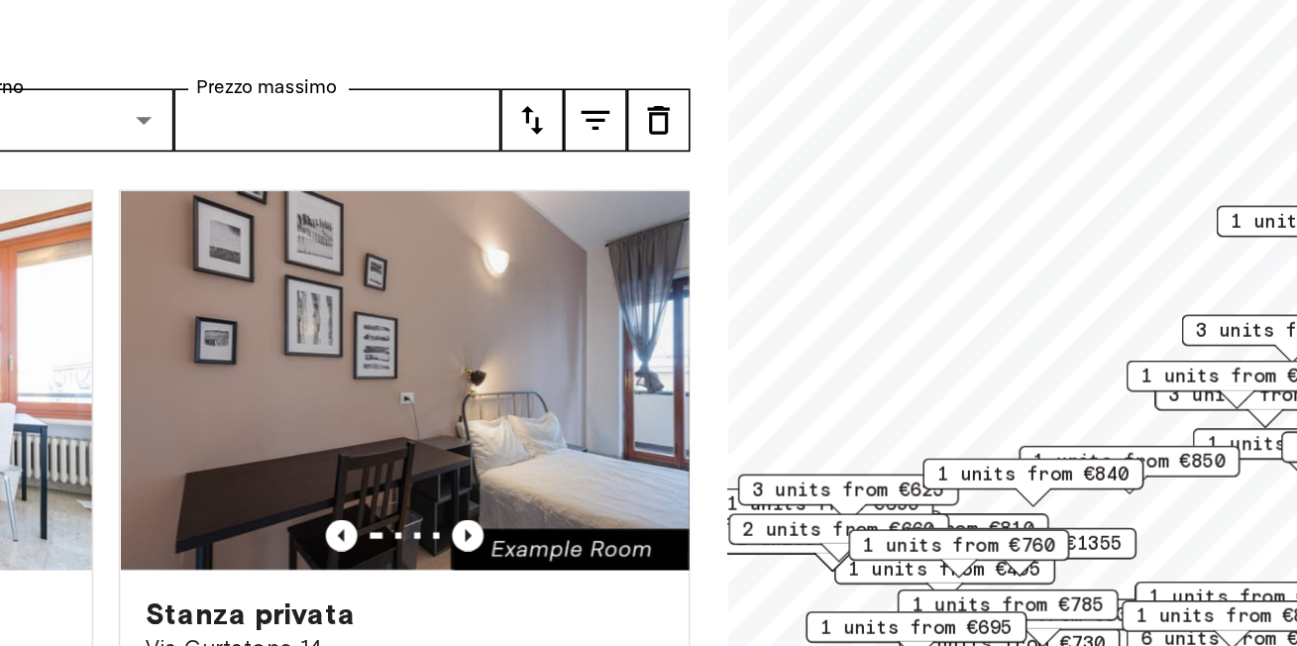
click at [1011, 498] on span "1 units from €1355" at bounding box center [965, 497] width 128 height 18
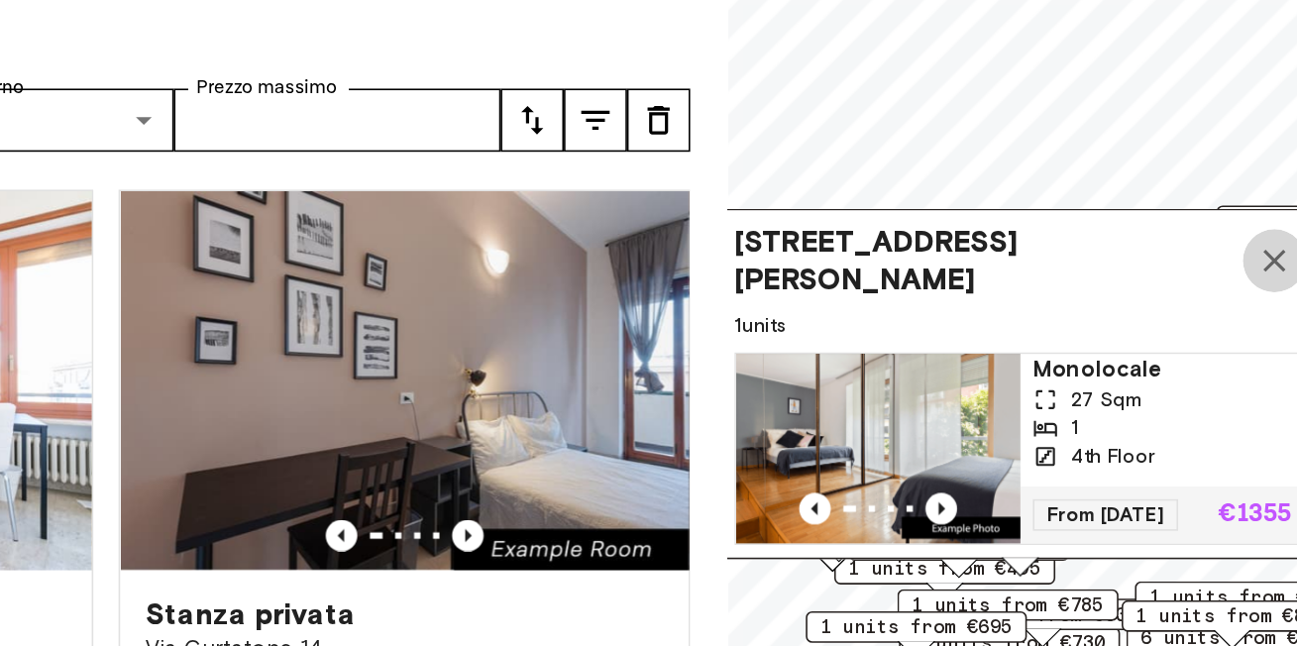
click at [1126, 317] on icon "Map marker" at bounding box center [1124, 319] width 14 height 14
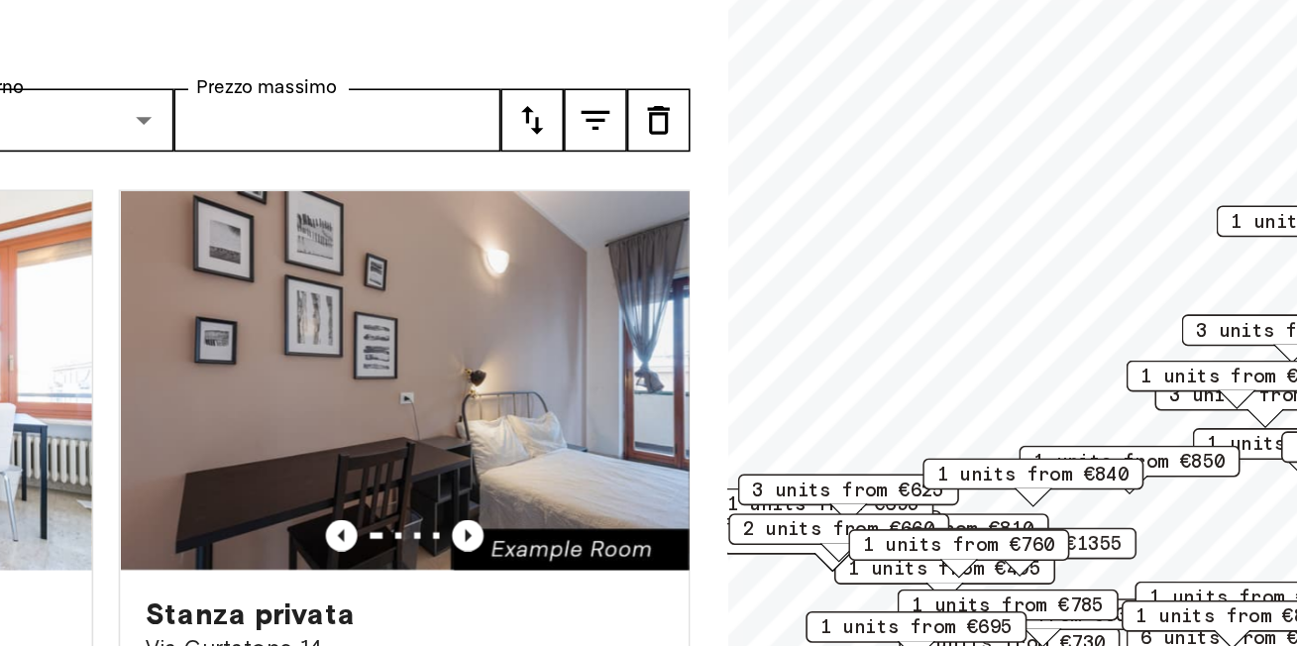
click at [932, 513] on div "Map marker" at bounding box center [926, 511] width 22 height 11
click at [944, 487] on div "1 units from €1355" at bounding box center [965, 497] width 146 height 20
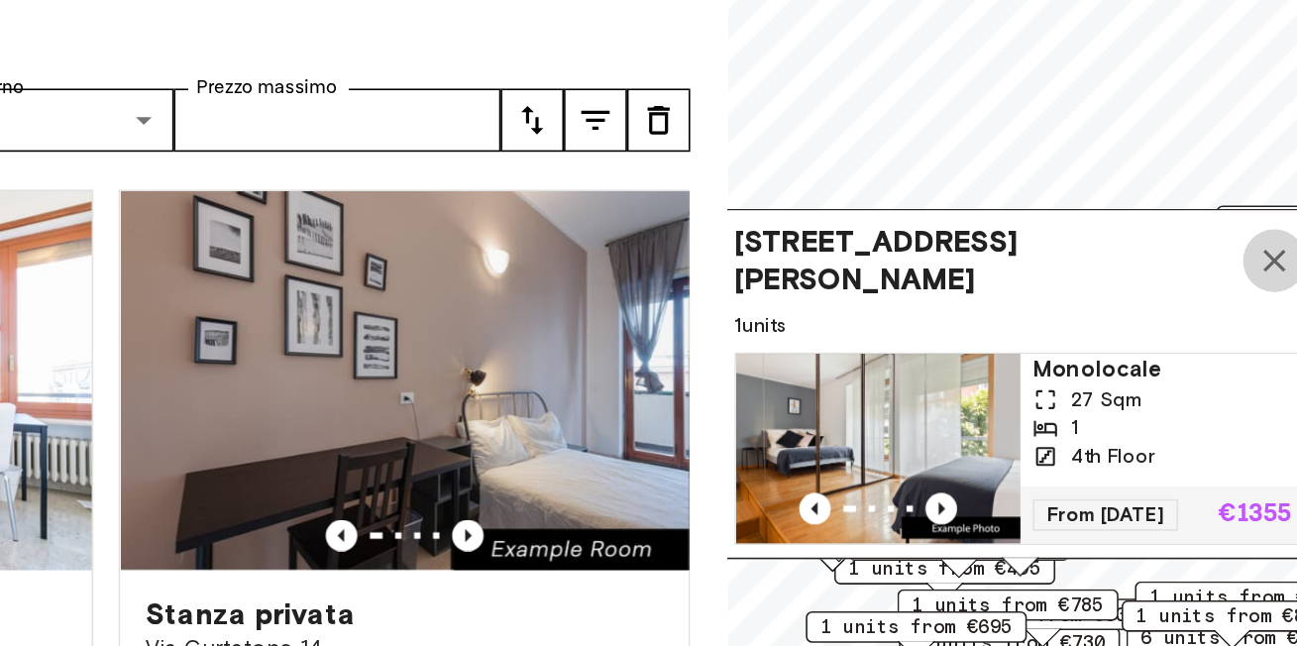
click at [1124, 327] on icon "Map marker" at bounding box center [1124, 319] width 24 height 24
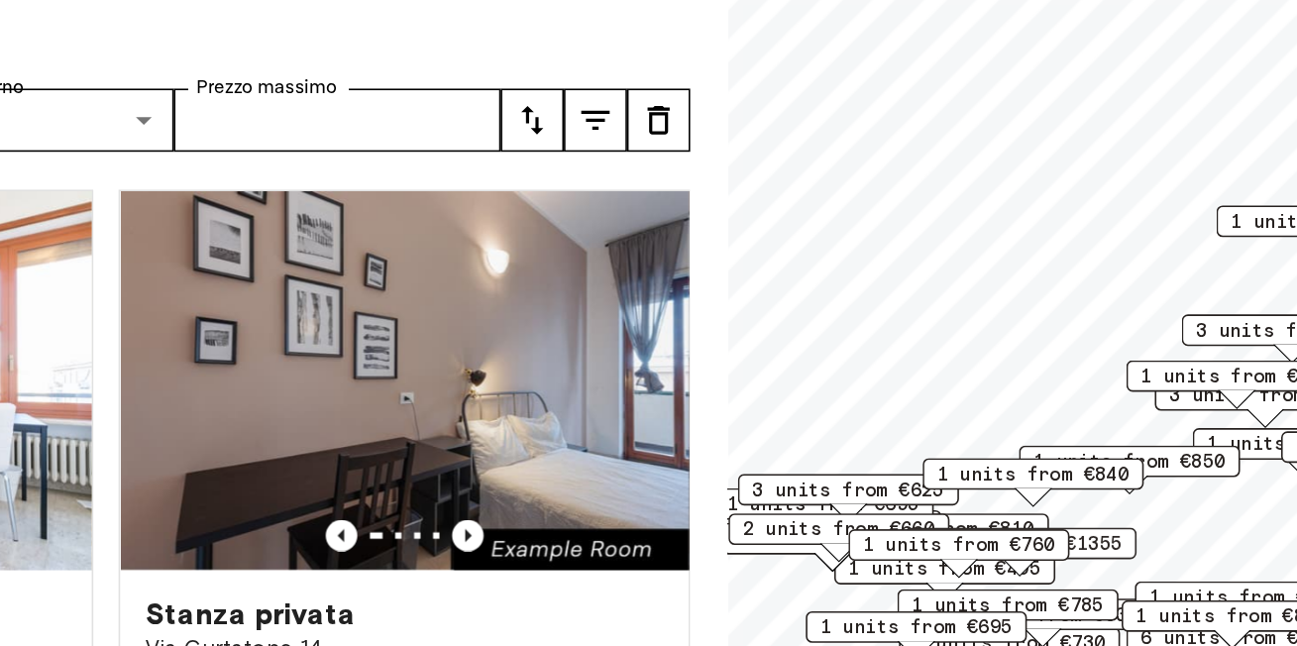
click at [863, 482] on span "2 units from €660" at bounding box center [850, 488] width 121 height 18
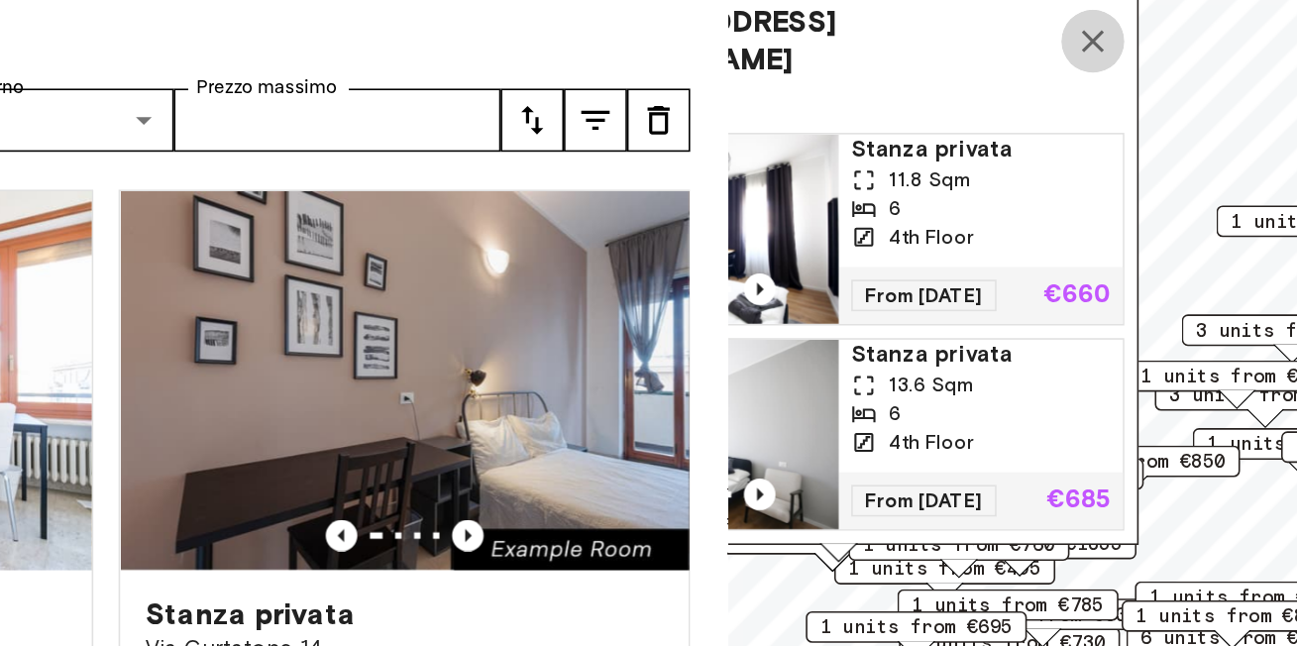
click at [1013, 172] on icon "Map marker" at bounding box center [1010, 181] width 24 height 24
